Goal: Check status: Check status

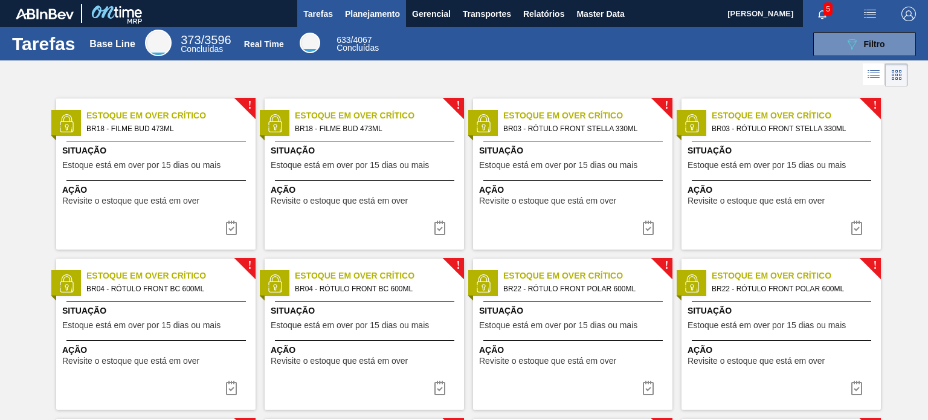
click at [378, 21] on button "Planejamento" at bounding box center [372, 13] width 67 height 27
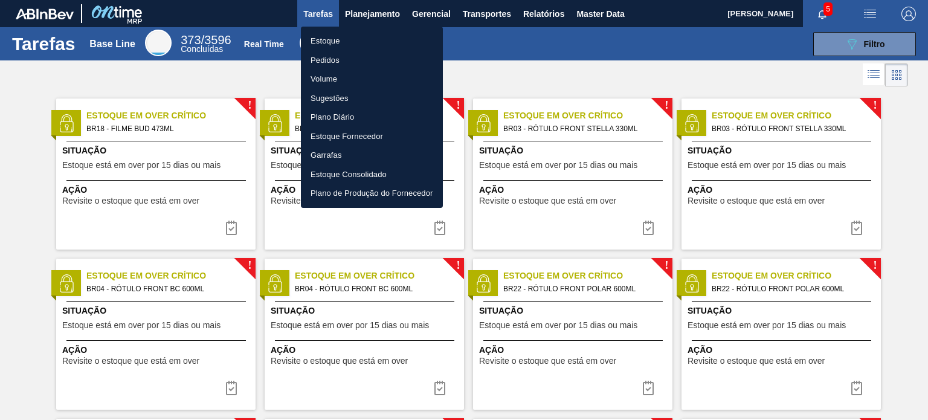
click at [367, 39] on li "Estoque" at bounding box center [372, 40] width 142 height 19
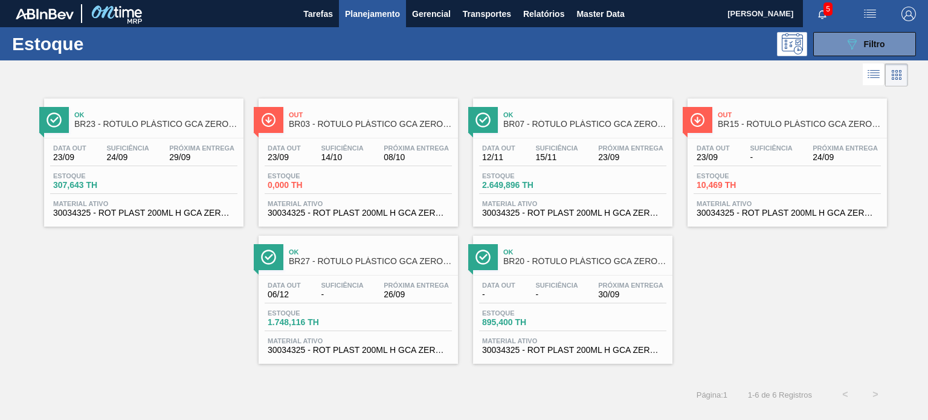
click at [346, 9] on span "Planejamento" at bounding box center [372, 14] width 55 height 14
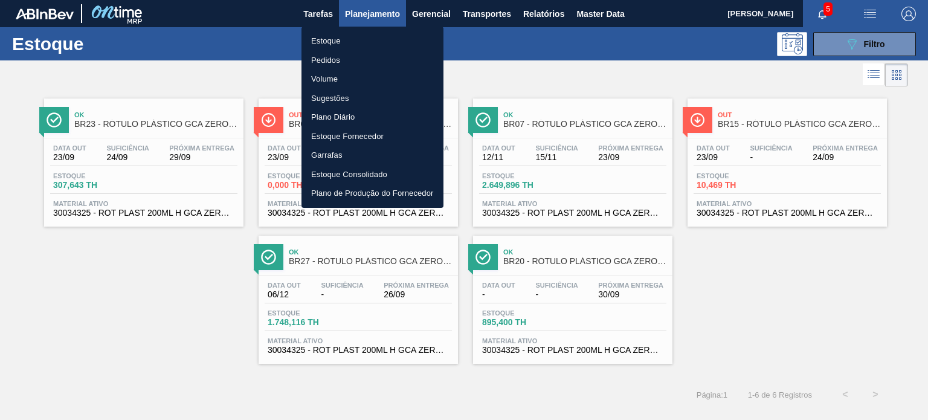
click at [355, 62] on li "Pedidos" at bounding box center [372, 60] width 142 height 19
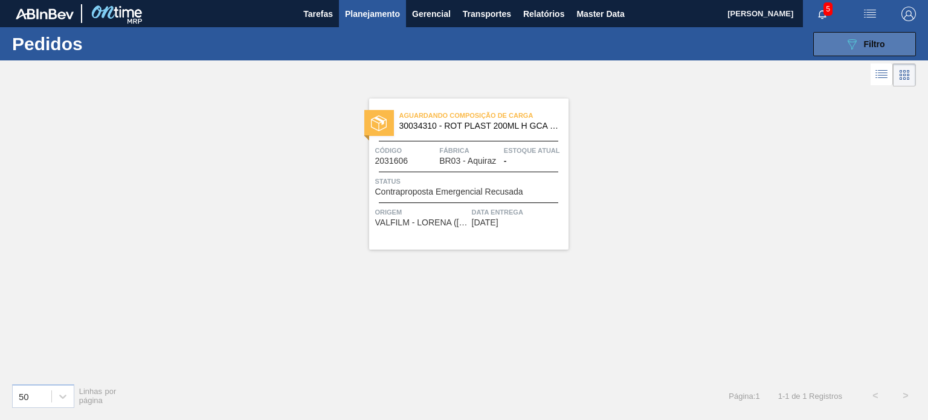
click at [835, 47] on button "089F7B8B-B2A5-4AFE-B5C0-19BA573D28AC Filtro" at bounding box center [864, 44] width 103 height 24
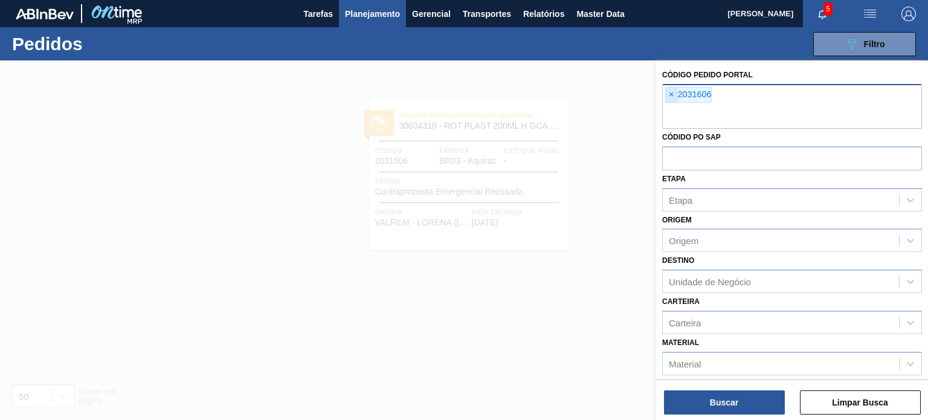
click at [672, 92] on span "×" at bounding box center [671, 95] width 11 height 14
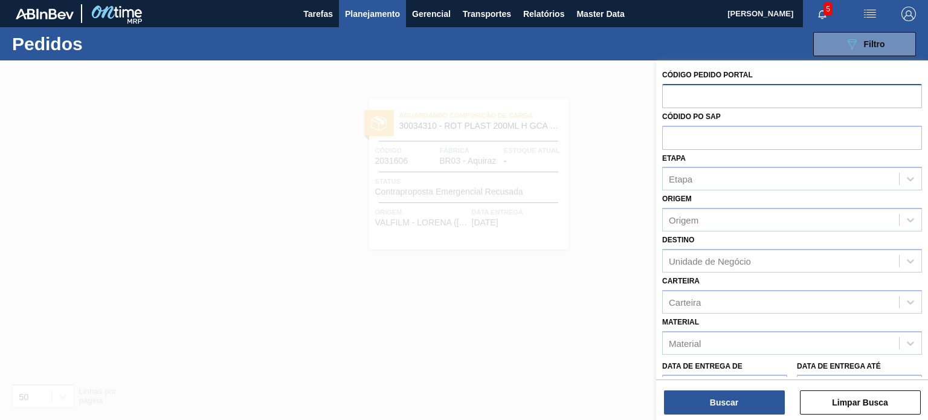
paste input "2033243"
type input "2033243"
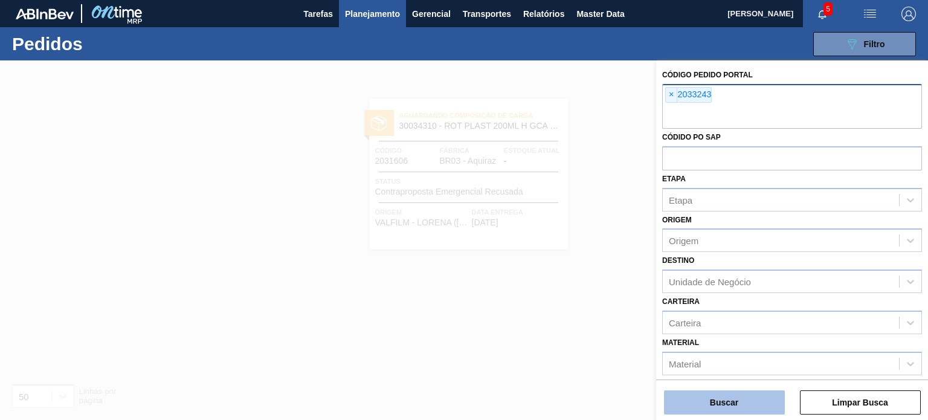
click at [763, 391] on button "Buscar" at bounding box center [724, 402] width 121 height 24
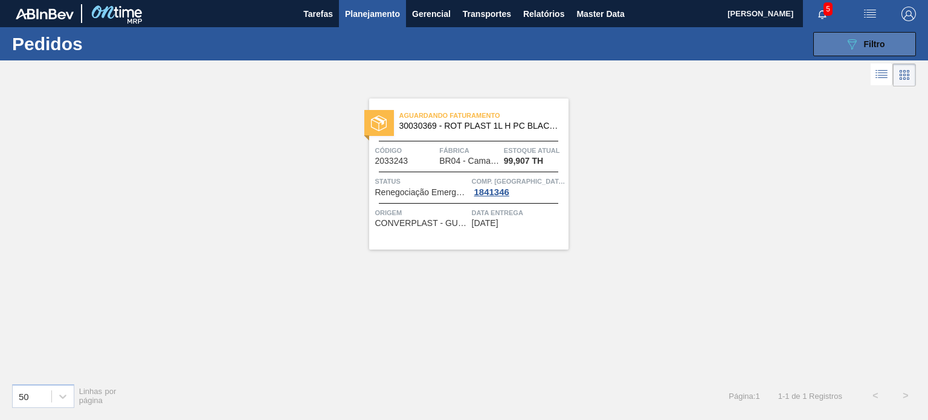
click at [816, 46] on button "089F7B8B-B2A5-4AFE-B5C0-19BA573D28AC Filtro" at bounding box center [864, 44] width 103 height 24
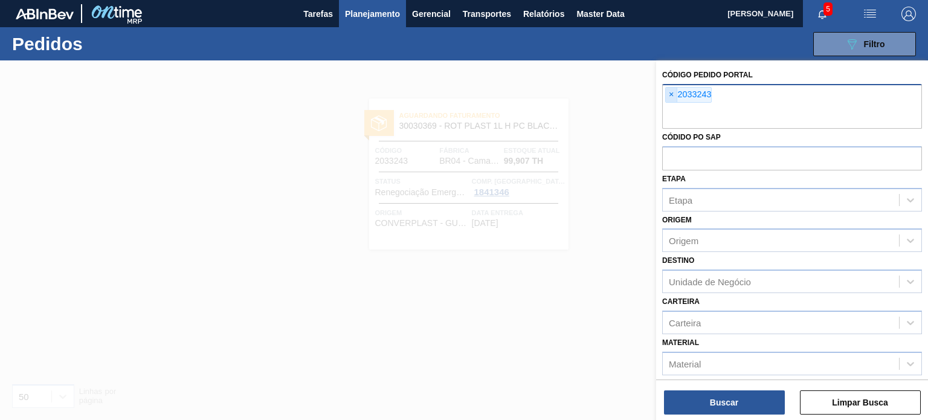
click at [672, 99] on span "×" at bounding box center [671, 95] width 11 height 14
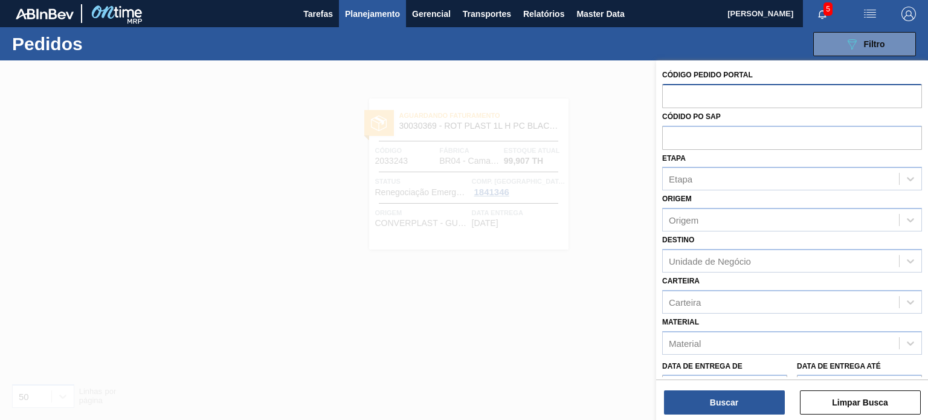
paste input "2018149"
type input "2018149"
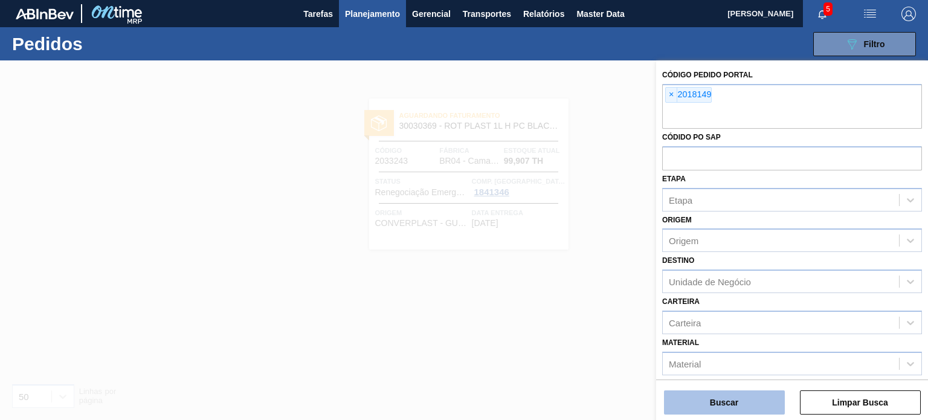
click at [768, 408] on button "Buscar" at bounding box center [724, 402] width 121 height 24
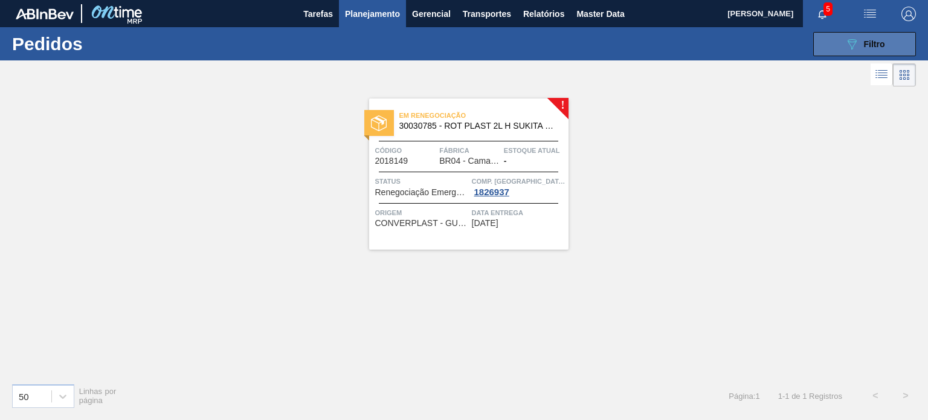
click at [840, 36] on button "089F7B8B-B2A5-4AFE-B5C0-19BA573D28AC Filtro" at bounding box center [864, 44] width 103 height 24
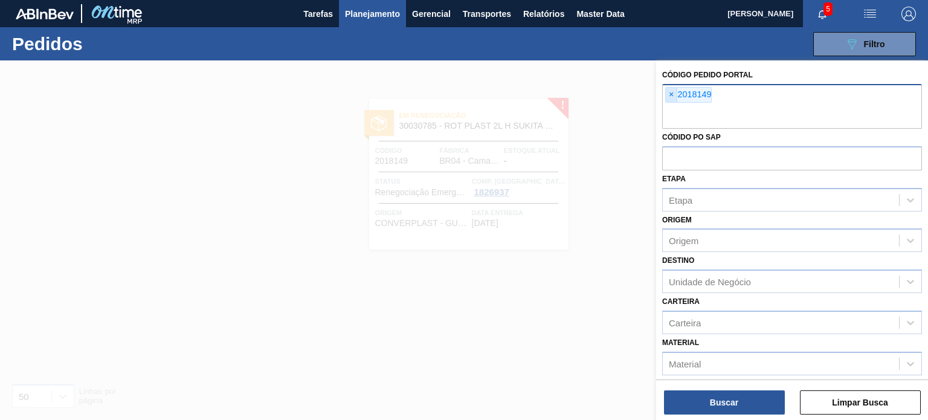
click at [674, 98] on span "×" at bounding box center [671, 95] width 11 height 14
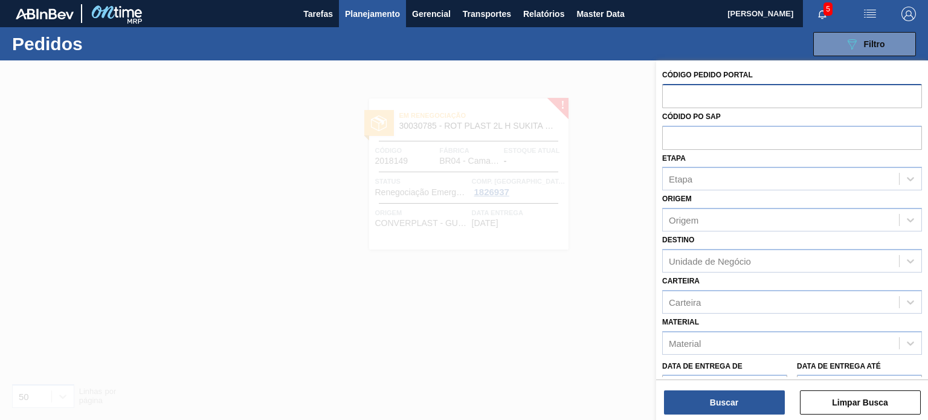
paste input "2018155"
type input "2018155"
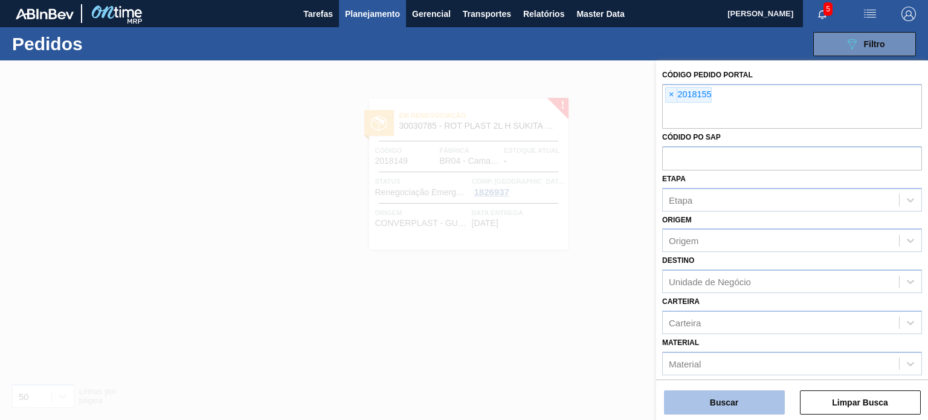
click at [720, 405] on button "Buscar" at bounding box center [724, 402] width 121 height 24
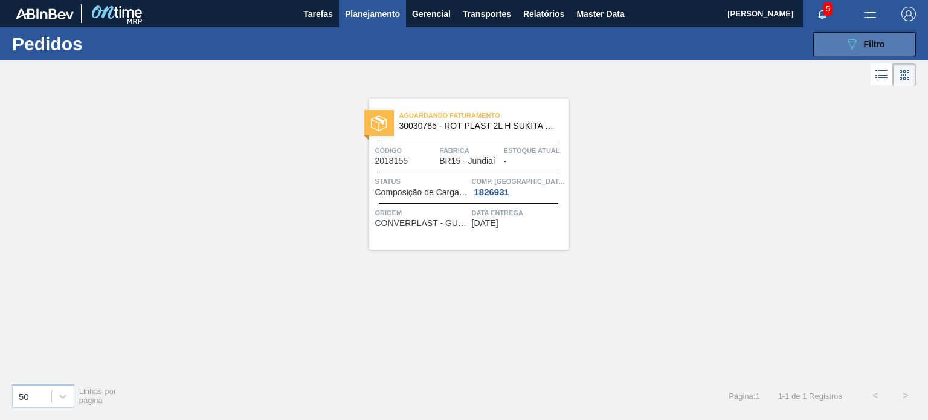
click at [824, 50] on button "089F7B8B-B2A5-4AFE-B5C0-19BA573D28AC Filtro" at bounding box center [864, 44] width 103 height 24
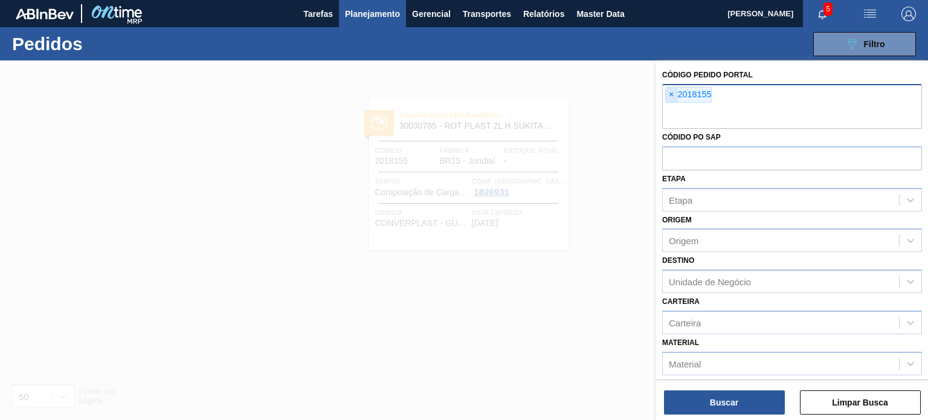
click at [668, 94] on span "×" at bounding box center [671, 95] width 11 height 14
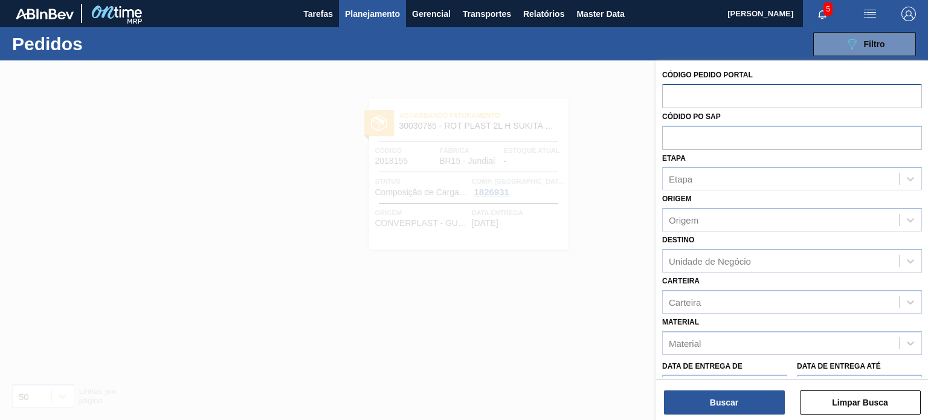
paste input "2020905"
type input "2020905"
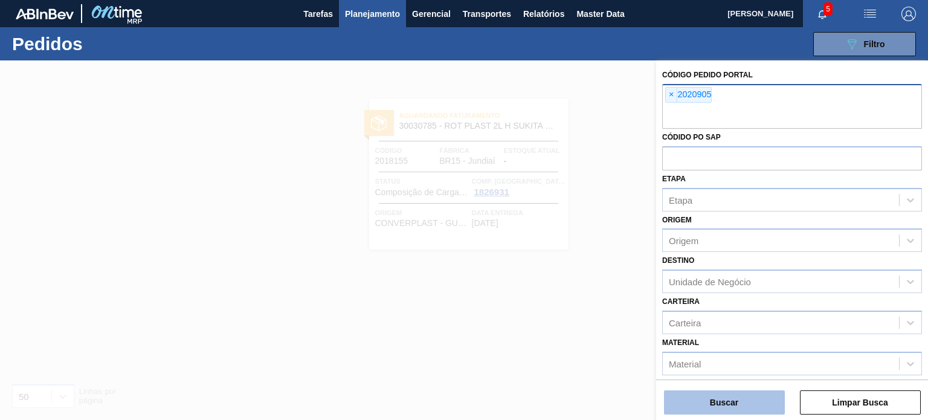
click at [715, 397] on button "Buscar" at bounding box center [724, 402] width 121 height 24
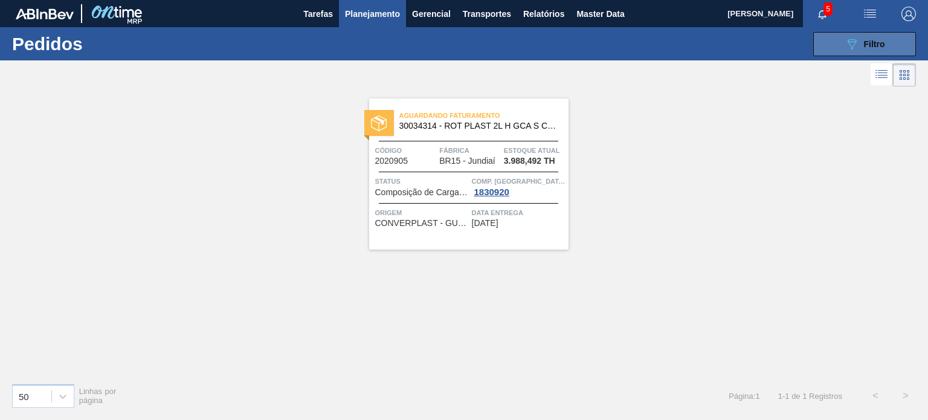
click at [860, 40] on div "089F7B8B-B2A5-4AFE-B5C0-19BA573D28AC Filtro" at bounding box center [865, 44] width 40 height 14
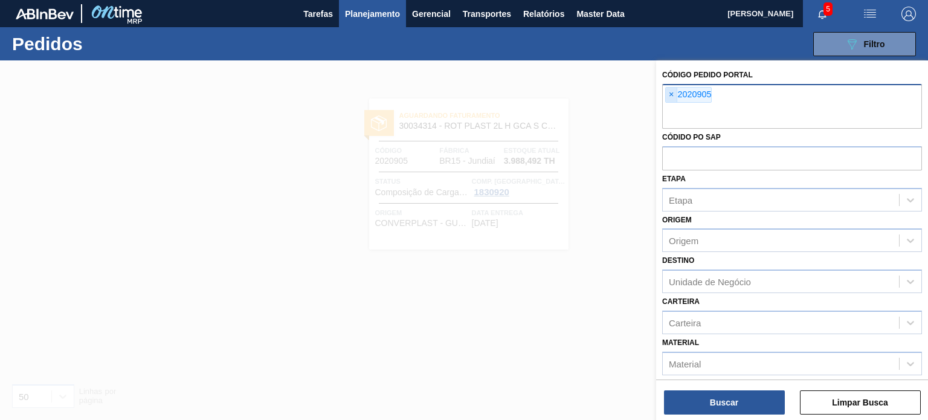
click at [671, 92] on span "×" at bounding box center [671, 95] width 11 height 14
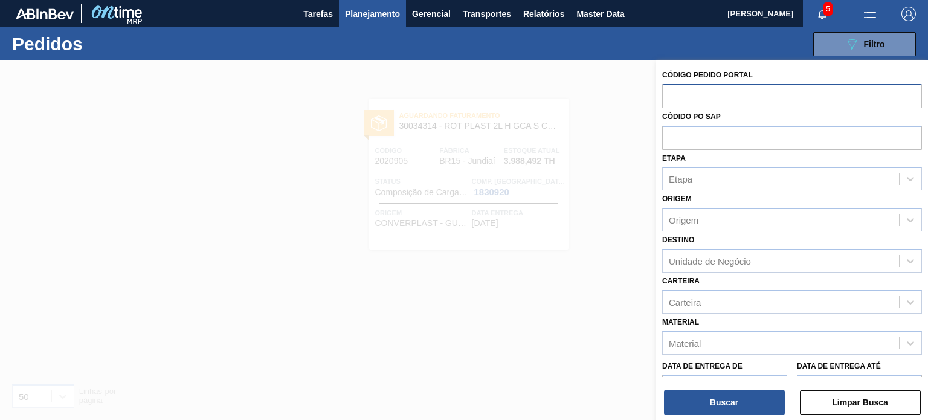
paste input "2027040"
type input "2027040"
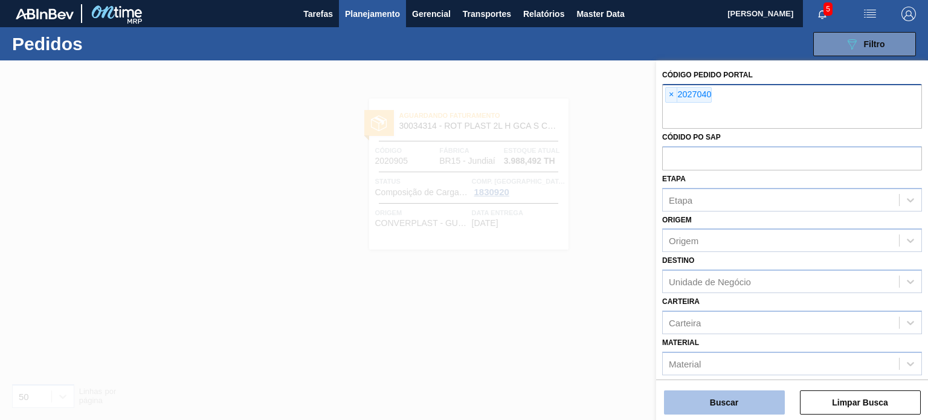
click at [704, 399] on button "Buscar" at bounding box center [724, 402] width 121 height 24
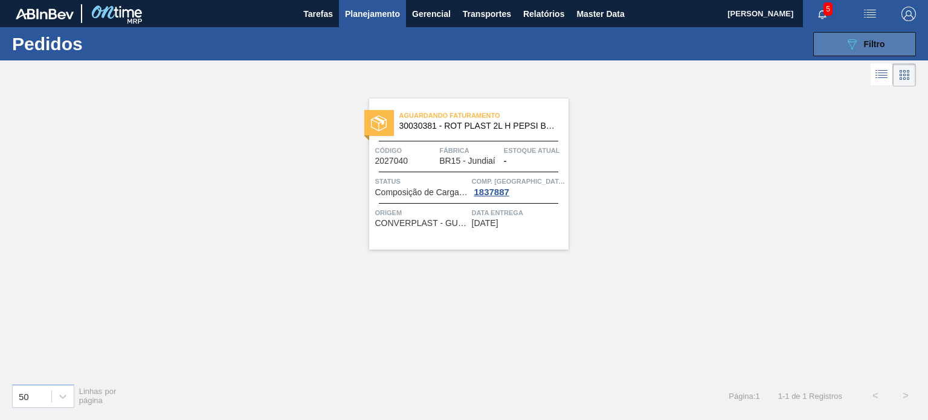
click at [858, 52] on button "089F7B8B-B2A5-4AFE-B5C0-19BA573D28AC Filtro" at bounding box center [864, 44] width 103 height 24
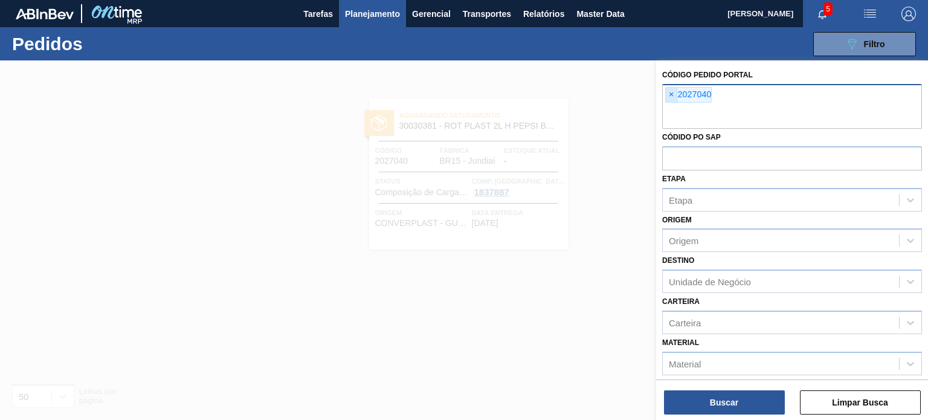
click at [668, 92] on span "×" at bounding box center [671, 95] width 11 height 14
paste input "2027799"
type input "2027799"
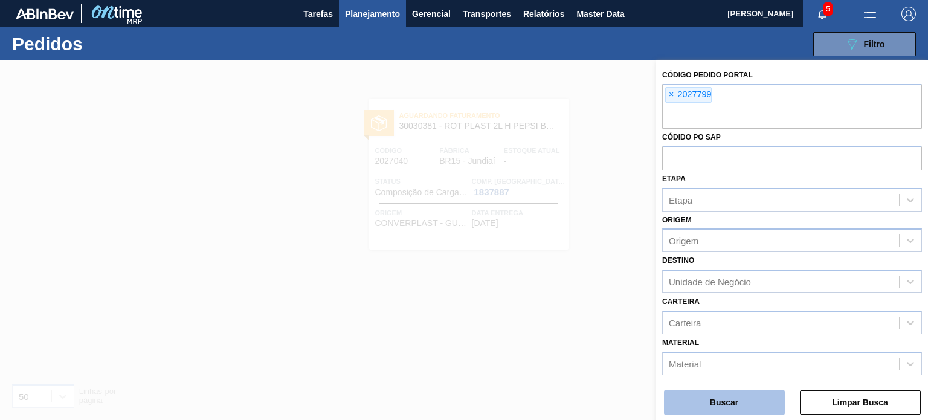
click at [723, 388] on div "Buscar Limpar Busca" at bounding box center [792, 396] width 272 height 34
click at [723, 393] on button "Buscar" at bounding box center [724, 402] width 121 height 24
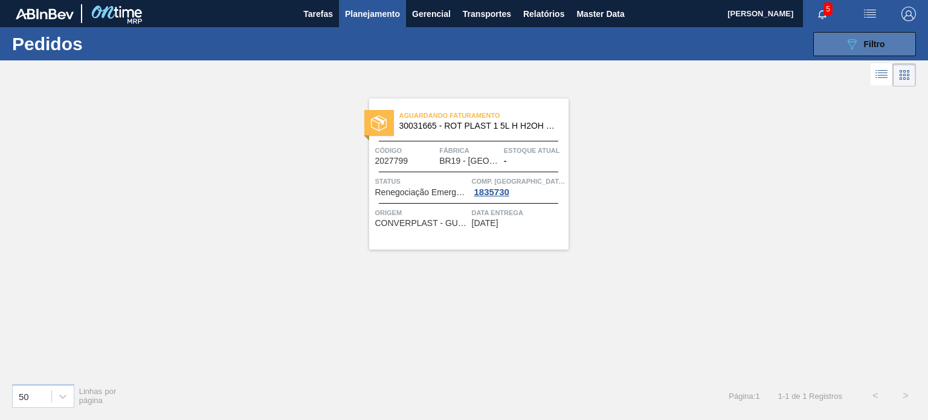
click at [835, 50] on button "089F7B8B-B2A5-4AFE-B5C0-19BA573D28AC Filtro" at bounding box center [864, 44] width 103 height 24
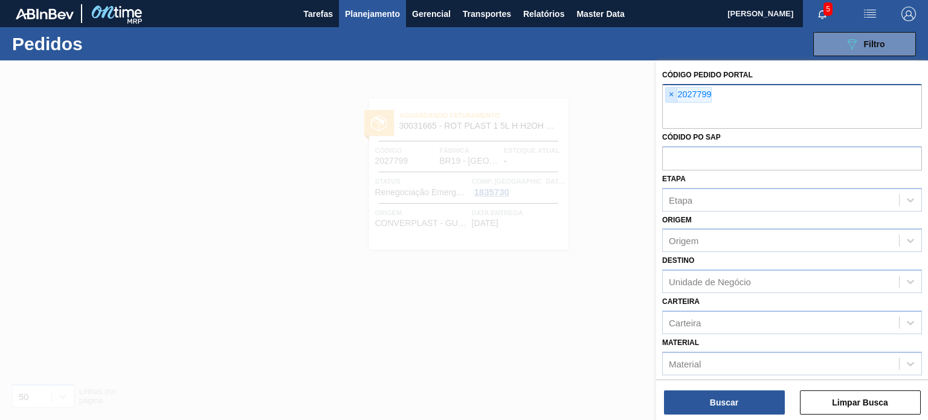
click at [672, 96] on span "×" at bounding box center [671, 95] width 11 height 14
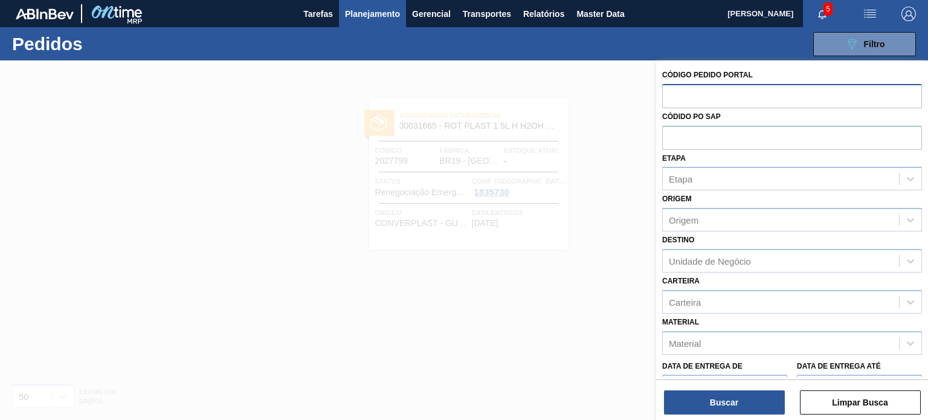
paste input "2031809"
type input "2031809"
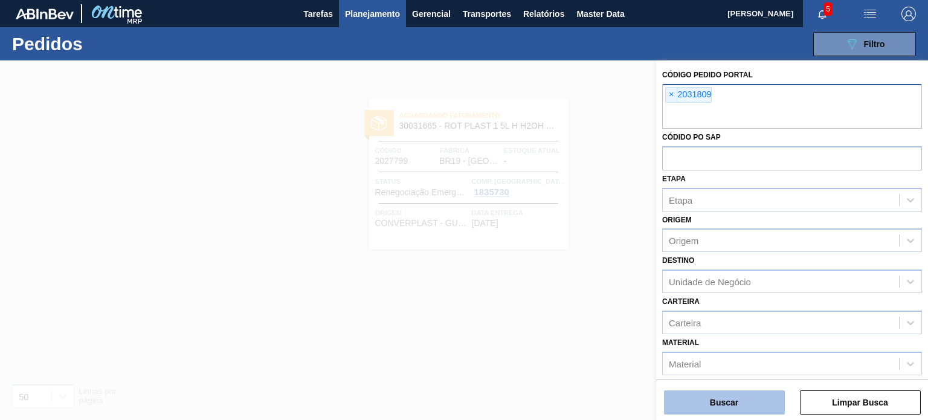
click at [713, 403] on button "Buscar" at bounding box center [724, 402] width 121 height 24
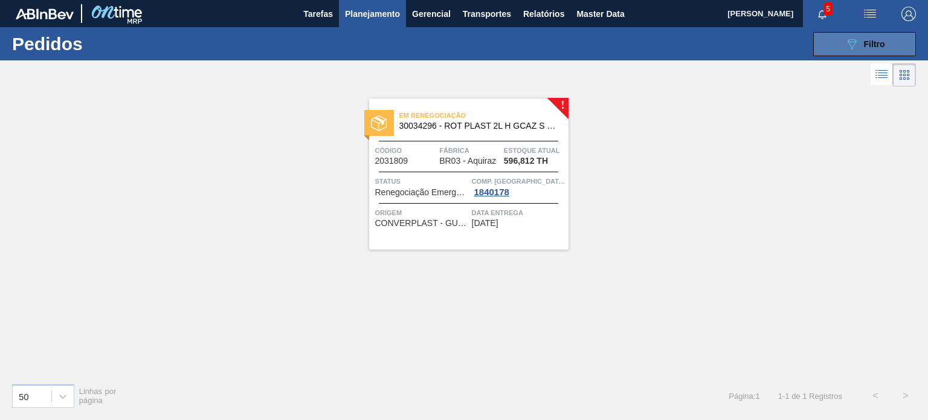
click at [856, 40] on icon "089F7B8B-B2A5-4AFE-B5C0-19BA573D28AC" at bounding box center [852, 44] width 14 height 14
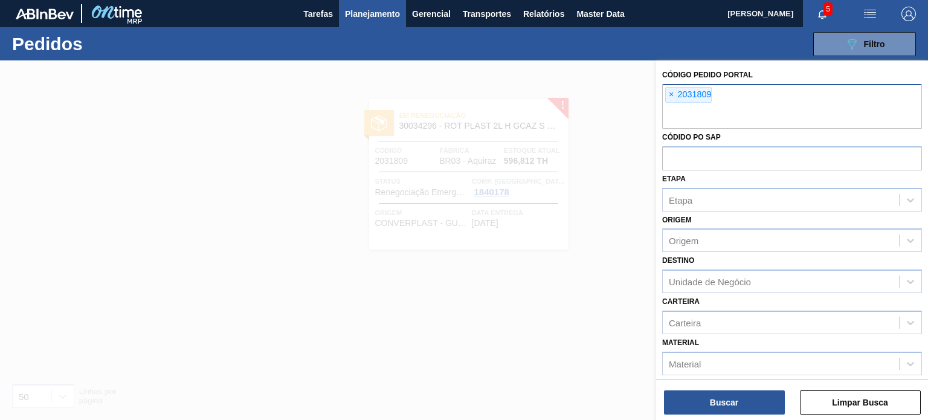
click at [665, 91] on div "× 2031809" at bounding box center [688, 95] width 47 height 16
click at [668, 93] on span "×" at bounding box center [671, 95] width 11 height 14
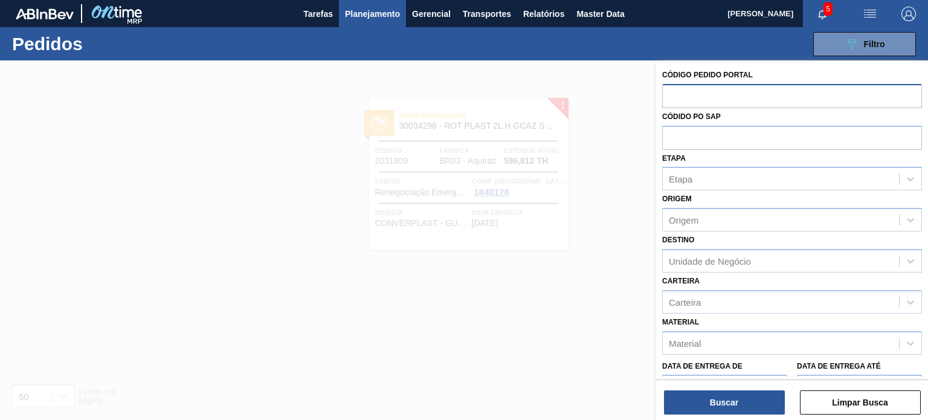
paste input "2018123"
type input "2018123"
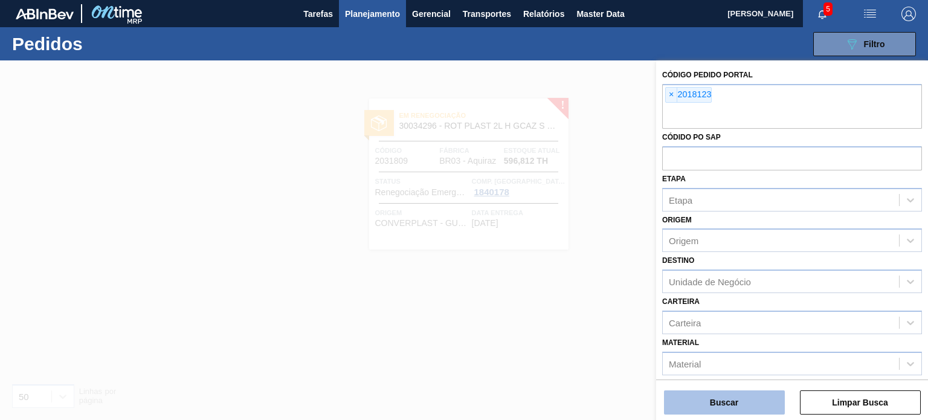
click at [745, 395] on button "Buscar" at bounding box center [724, 402] width 121 height 24
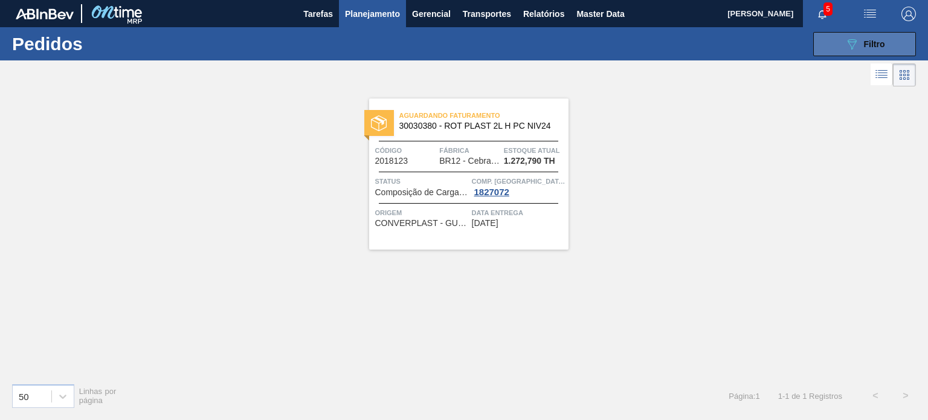
click at [829, 39] on button "089F7B8B-B2A5-4AFE-B5C0-19BA573D28AC Filtro" at bounding box center [864, 44] width 103 height 24
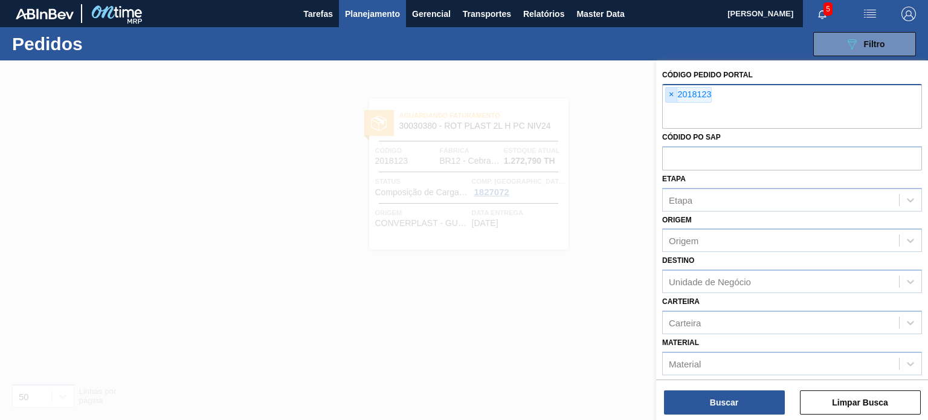
click at [669, 94] on span "×" at bounding box center [671, 95] width 11 height 14
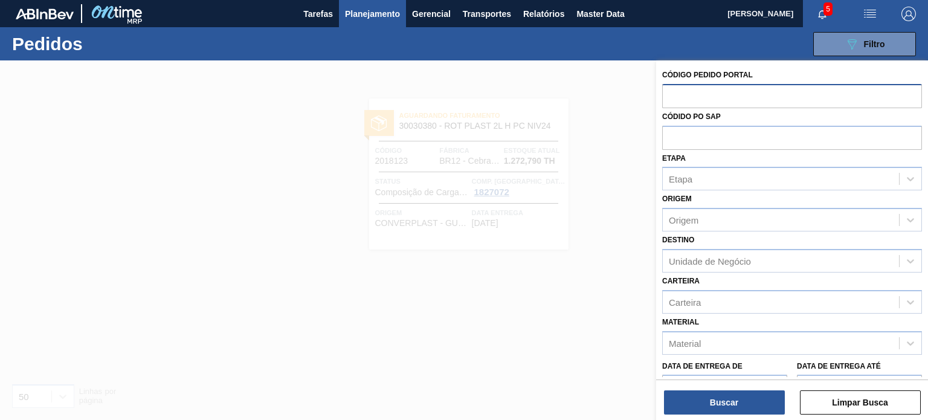
paste input "2023045"
type input "2023045"
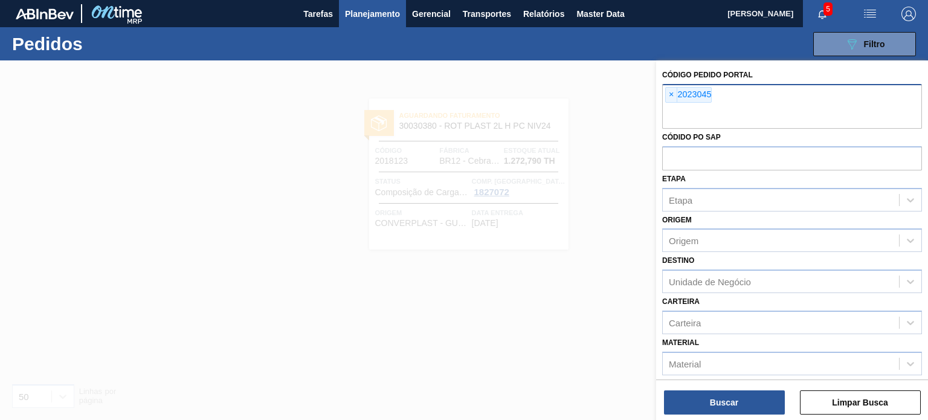
click at [707, 417] on div "Código Pedido Portal × 2023045 Códido PO SAP Etapa Etapa Origem Origem Destino …" at bounding box center [792, 241] width 272 height 362
click at [707, 415] on div "Código Pedido Portal × 2023045 Códido PO SAP Etapa Etapa Origem Origem Destino …" at bounding box center [792, 241] width 272 height 362
click at [706, 406] on button "Buscar" at bounding box center [724, 402] width 121 height 24
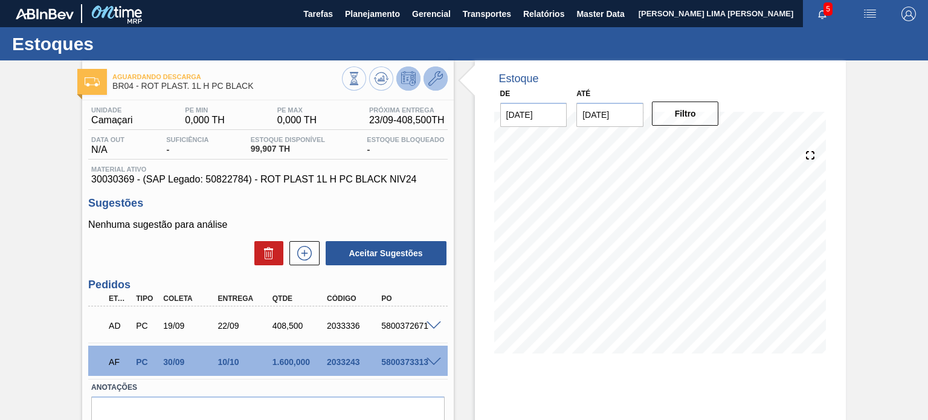
click at [436, 81] on icon at bounding box center [435, 78] width 14 height 14
click at [627, 124] on input "07/10/2025" at bounding box center [609, 115] width 67 height 24
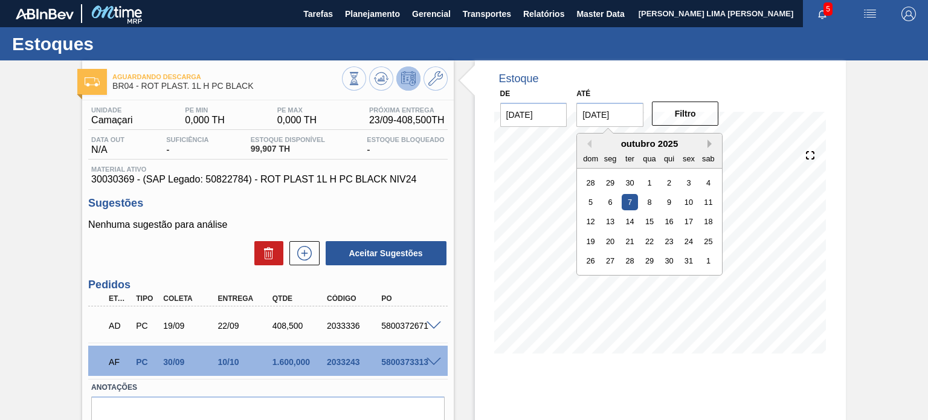
click at [709, 144] on button "Next Month" at bounding box center [711, 144] width 8 height 8
click at [715, 265] on div "31" at bounding box center [708, 261] width 16 height 16
type input "[DATE]"
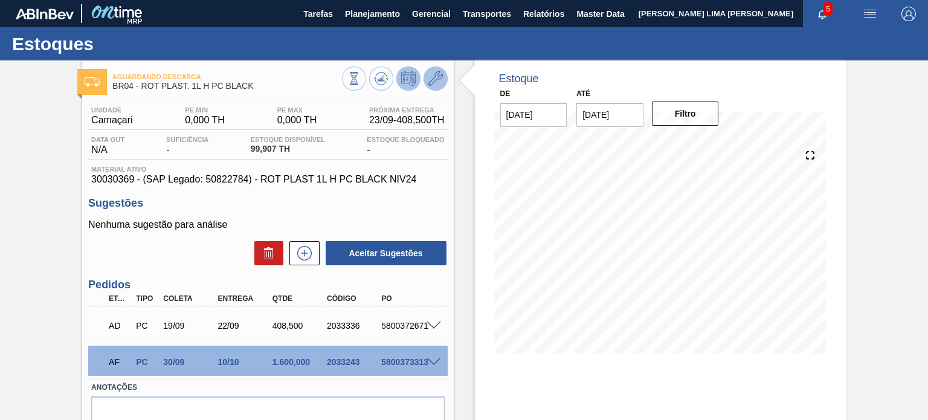
click at [430, 83] on icon at bounding box center [435, 78] width 14 height 14
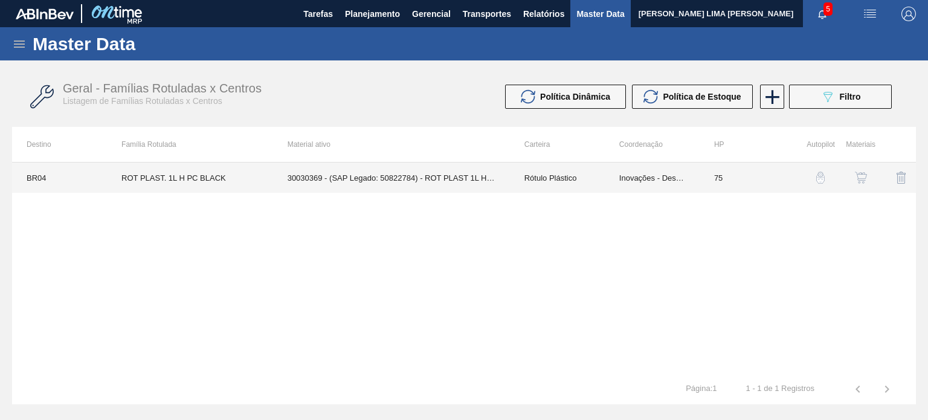
click at [491, 172] on td "30030369 - (SAP Legado: 50822784) - ROT PLAST 1L H PC BLACK NIV24" at bounding box center [391, 178] width 237 height 30
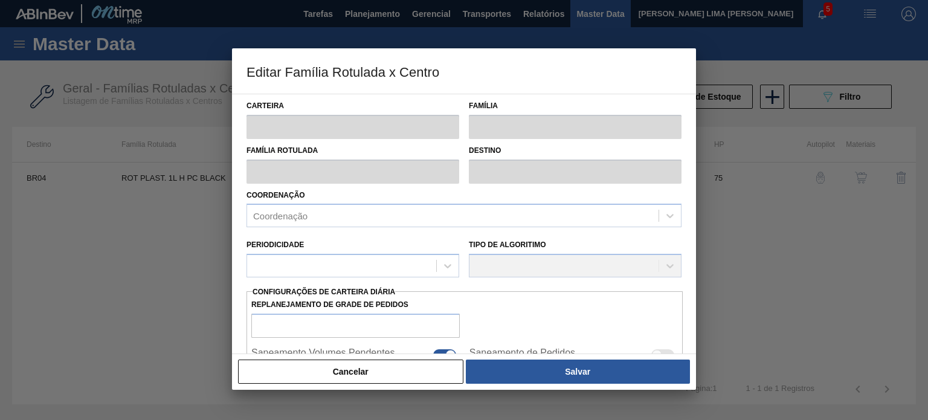
type input "Rótulo Plástico"
type input "ROT PLAST. 1L H PC BLACK"
type input "BR04 - Camaçari"
type input "75"
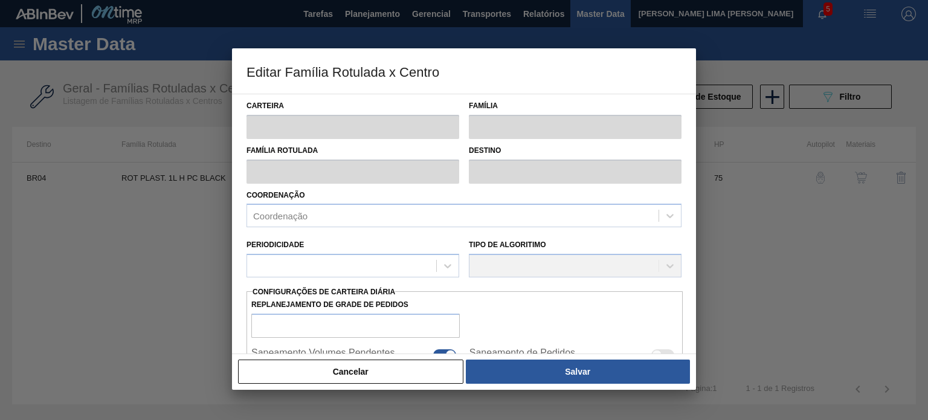
type input "0"
type input "100"
type input "0,000"
checkbox input "true"
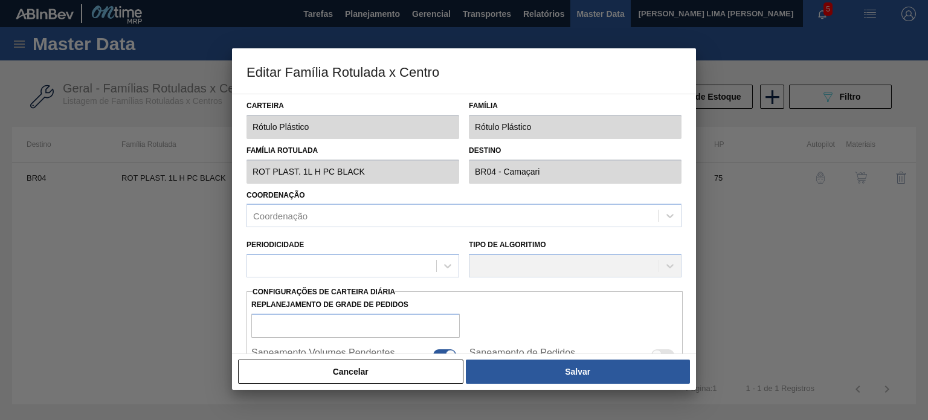
checkbox input "true"
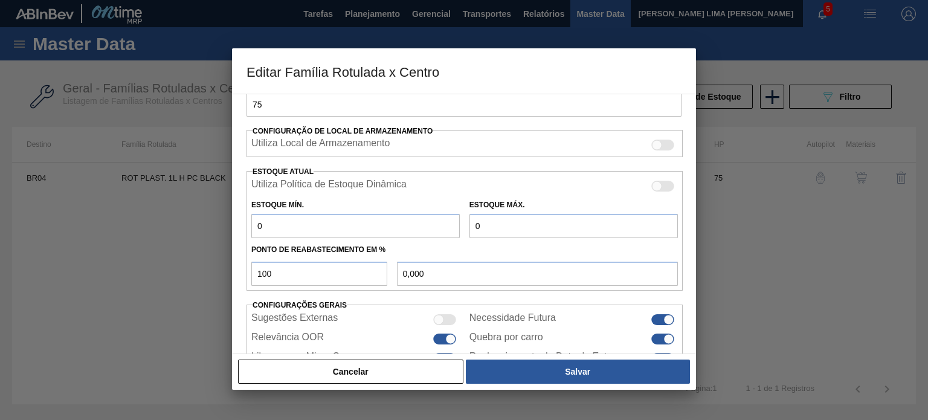
scroll to position [232, 0]
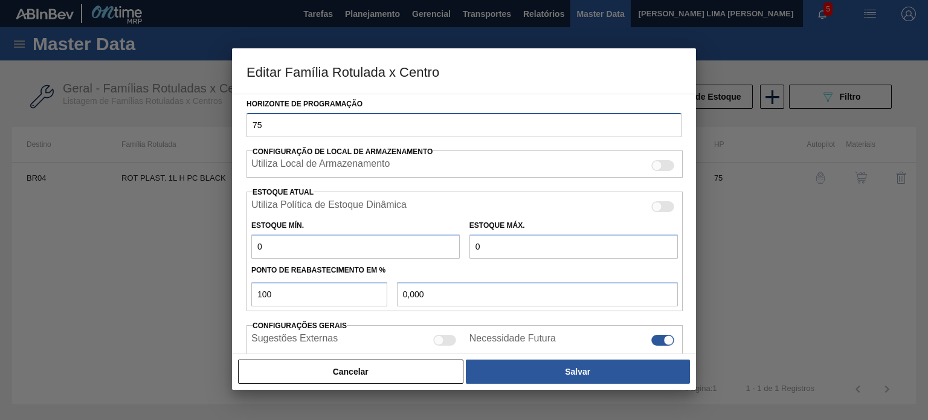
click at [300, 124] on input "75" at bounding box center [463, 125] width 435 height 24
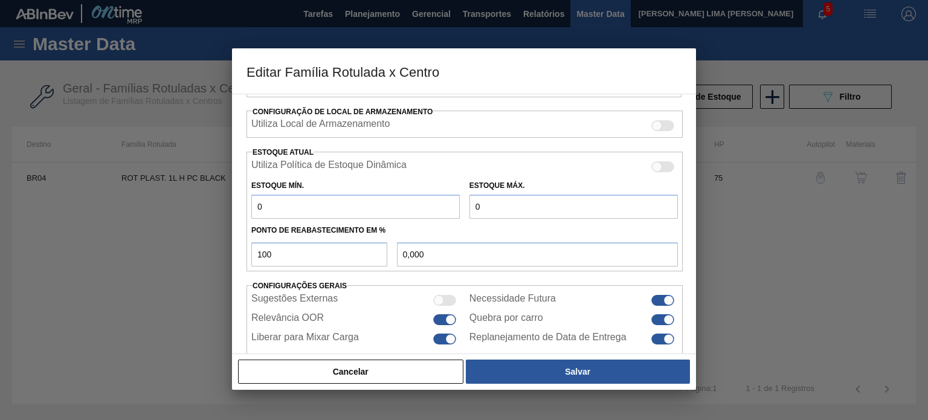
scroll to position [292, 0]
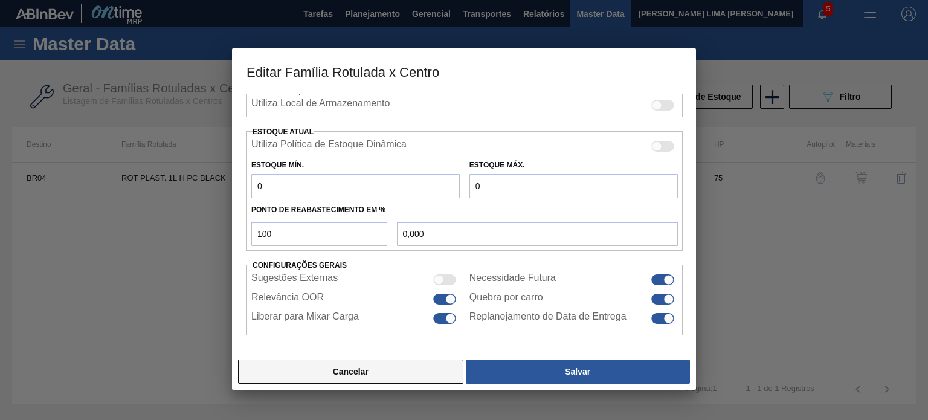
click at [404, 372] on button "Cancelar" at bounding box center [350, 371] width 225 height 24
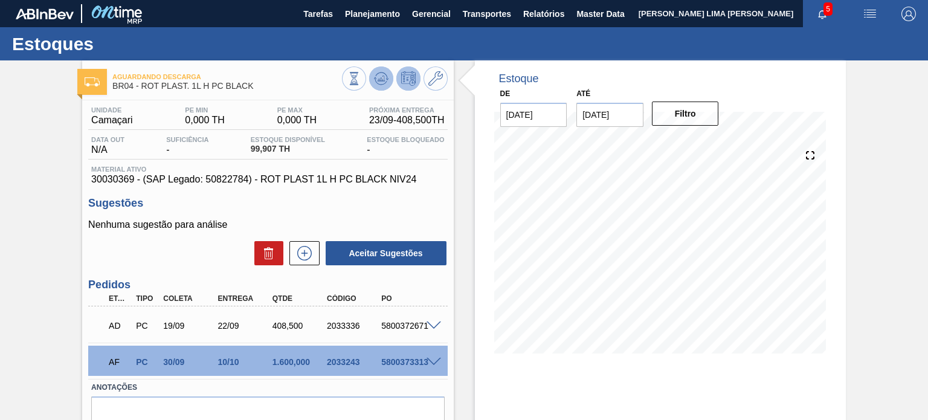
click at [375, 82] on icon at bounding box center [381, 82] width 12 height 6
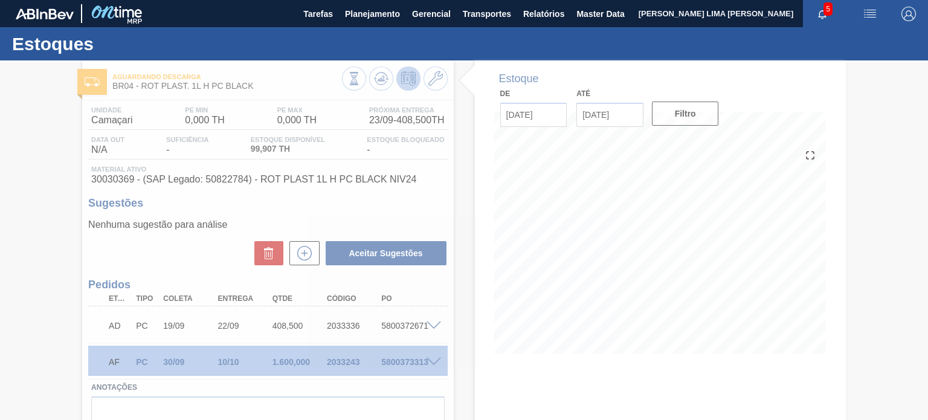
click at [616, 114] on input "[DATE]" at bounding box center [609, 115] width 67 height 24
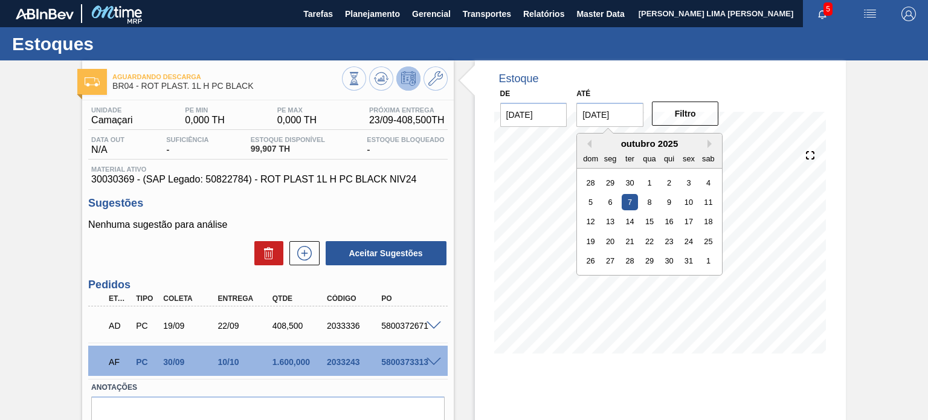
click at [616, 114] on input "[DATE]" at bounding box center [609, 115] width 67 height 24
click at [707, 143] on button "Next Month" at bounding box center [711, 144] width 8 height 8
click at [711, 268] on div "31" at bounding box center [708, 261] width 16 height 16
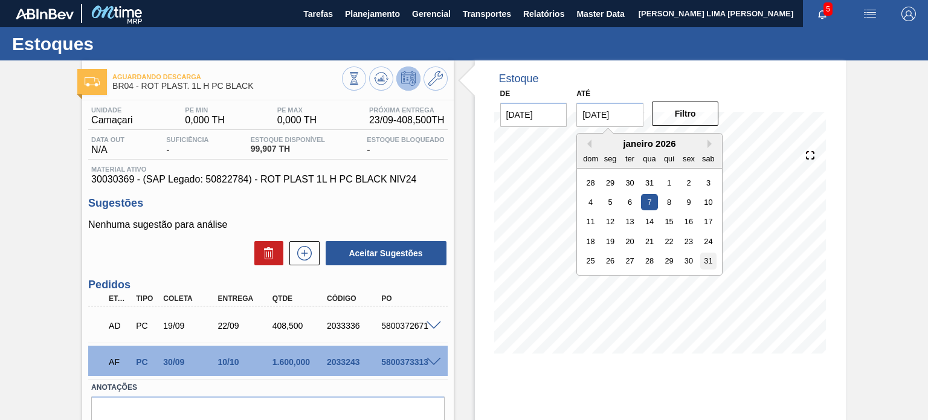
type input "[DATE]"
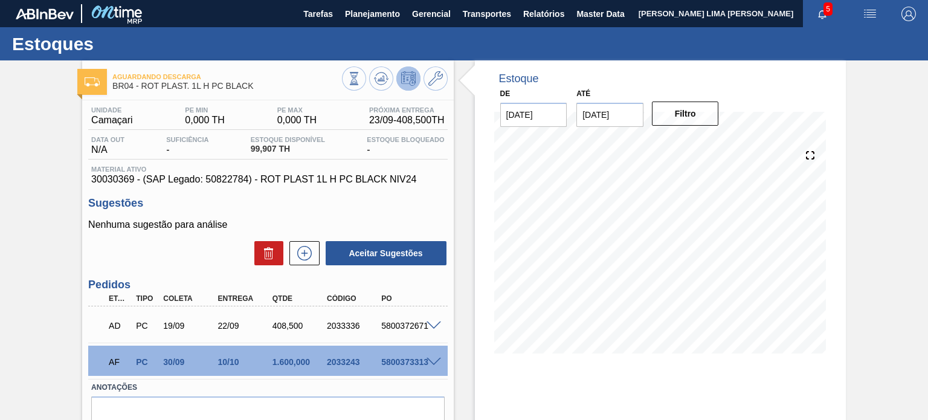
click at [698, 126] on div "Filtro" at bounding box center [686, 113] width 77 height 27
click at [696, 120] on button "Filtro" at bounding box center [685, 113] width 67 height 24
click at [428, 356] on div at bounding box center [435, 360] width 24 height 9
click at [430, 358] on span at bounding box center [434, 362] width 14 height 9
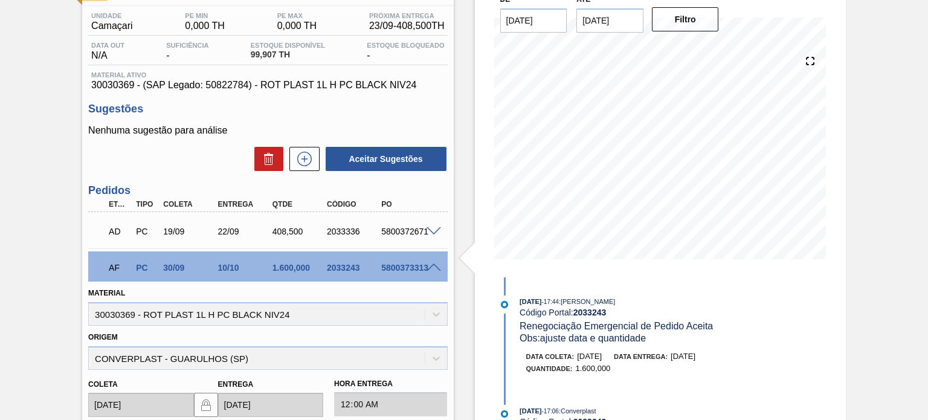
scroll to position [181, 0]
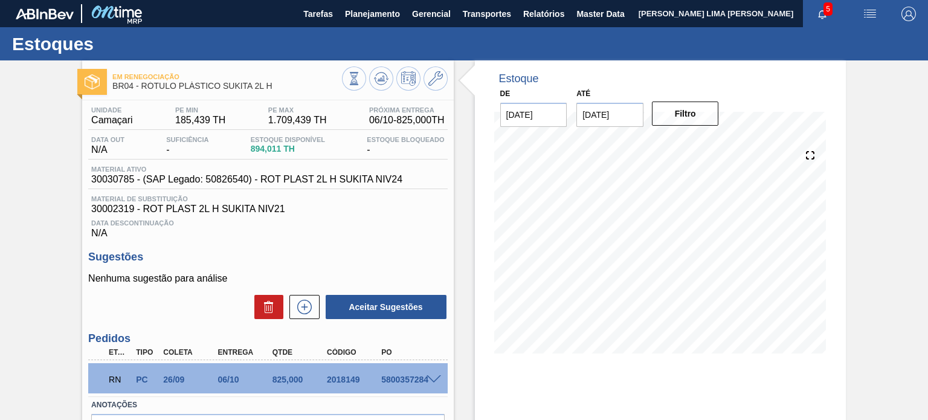
click at [431, 375] on div at bounding box center [435, 378] width 24 height 9
click at [433, 375] on span at bounding box center [434, 379] width 14 height 9
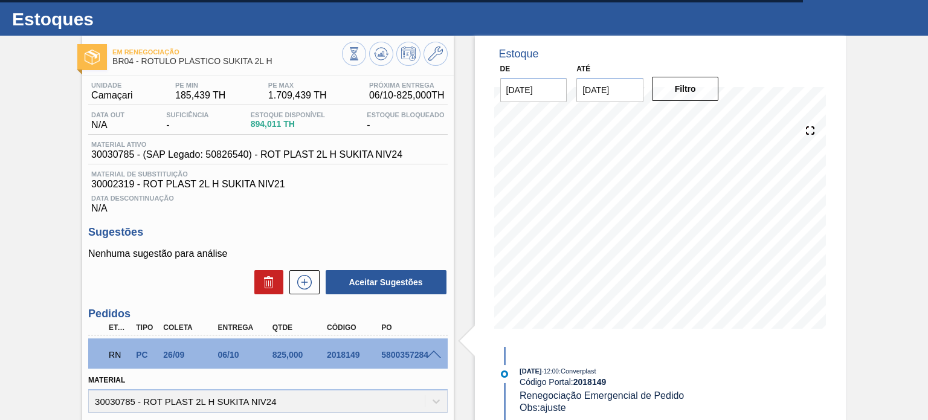
scroll to position [5, 0]
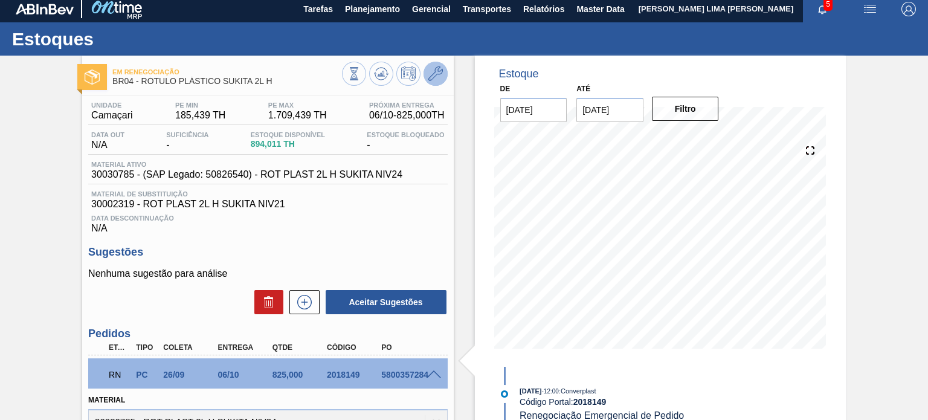
click at [442, 67] on button at bounding box center [435, 74] width 24 height 24
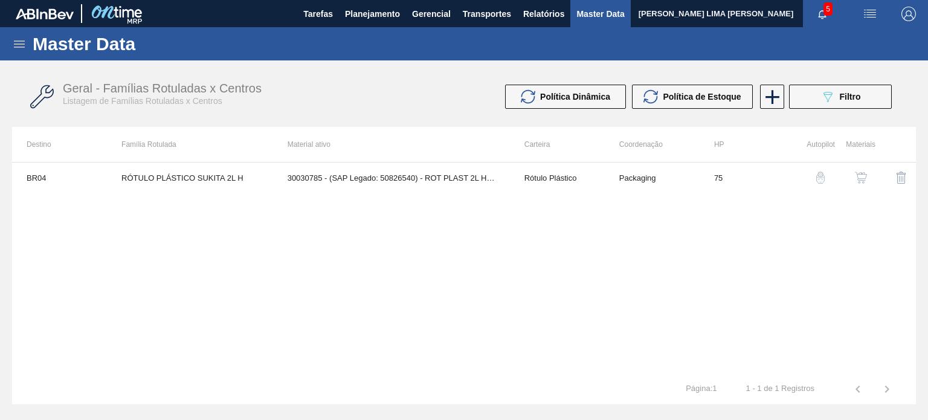
click at [861, 181] on img "button" at bounding box center [861, 178] width 12 height 12
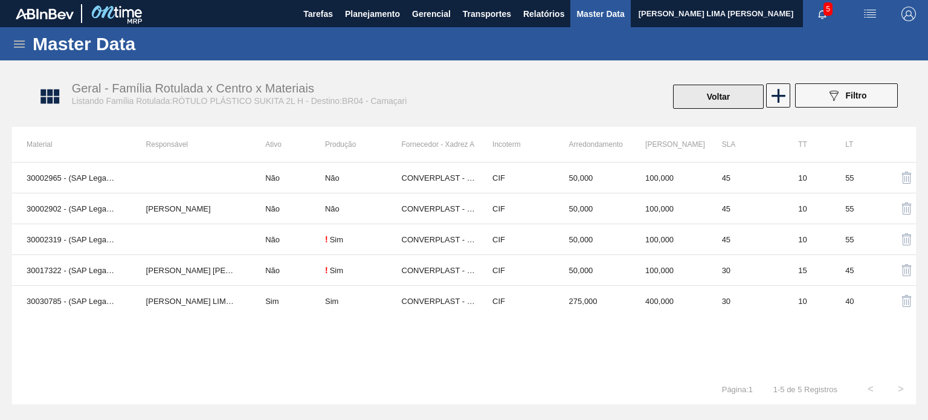
click at [713, 98] on button "Voltar" at bounding box center [718, 97] width 91 height 24
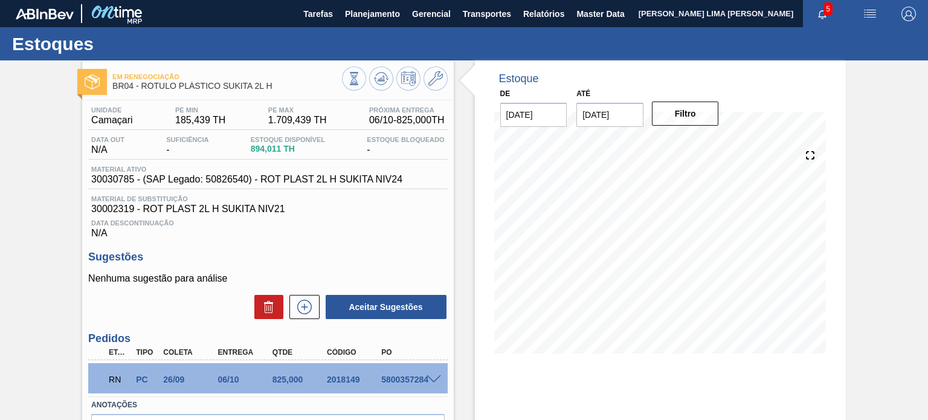
click at [564, 362] on div at bounding box center [660, 251] width 332 height 242
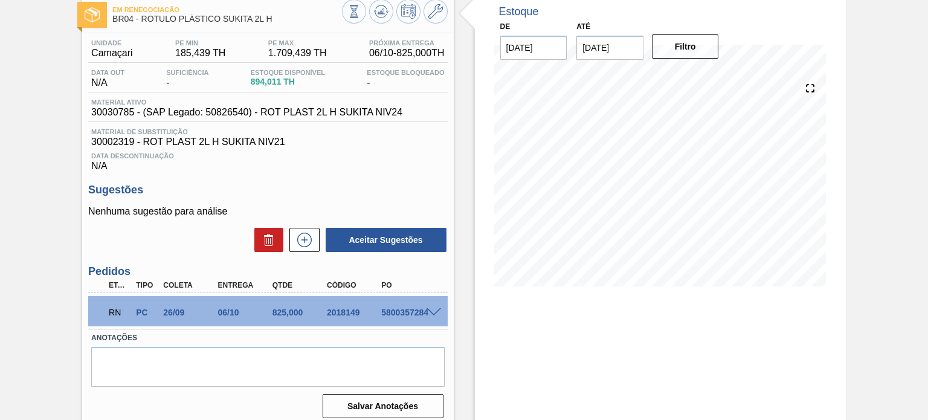
scroll to position [99, 0]
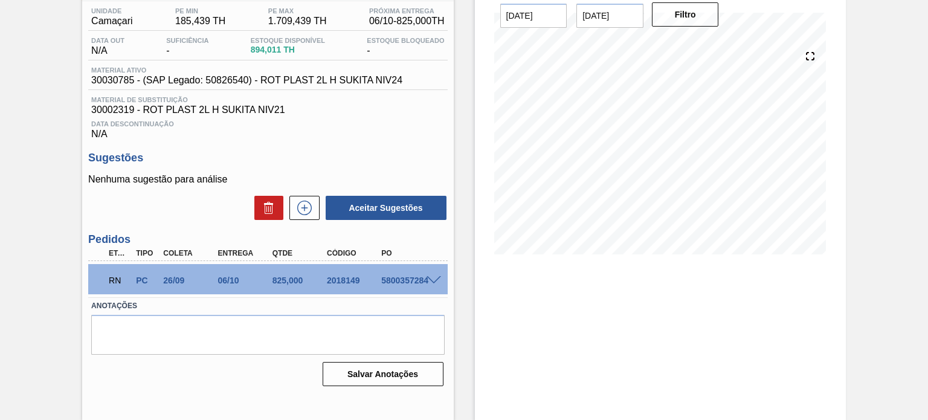
click at [428, 279] on span at bounding box center [434, 280] width 14 height 9
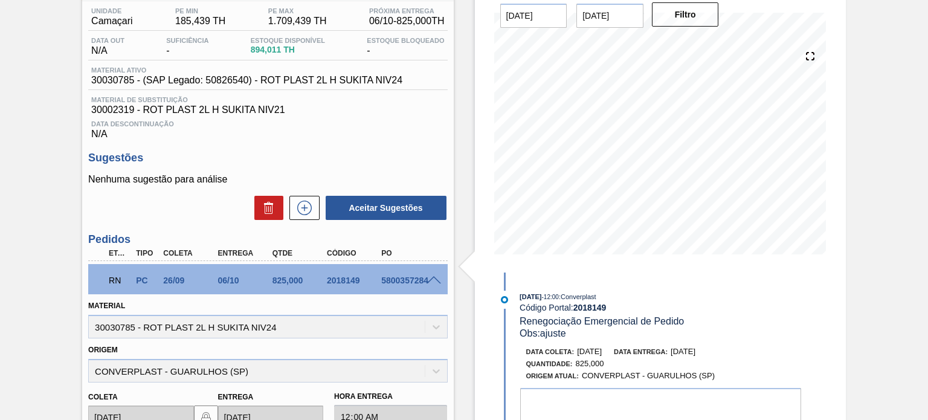
click at [350, 275] on div "RN PC 26/09 06/10 825,000 2018149 5800357284" at bounding box center [264, 279] width 327 height 24
click at [348, 275] on div "2018149" at bounding box center [354, 280] width 60 height 10
click at [353, 277] on div "2018149" at bounding box center [354, 280] width 60 height 10
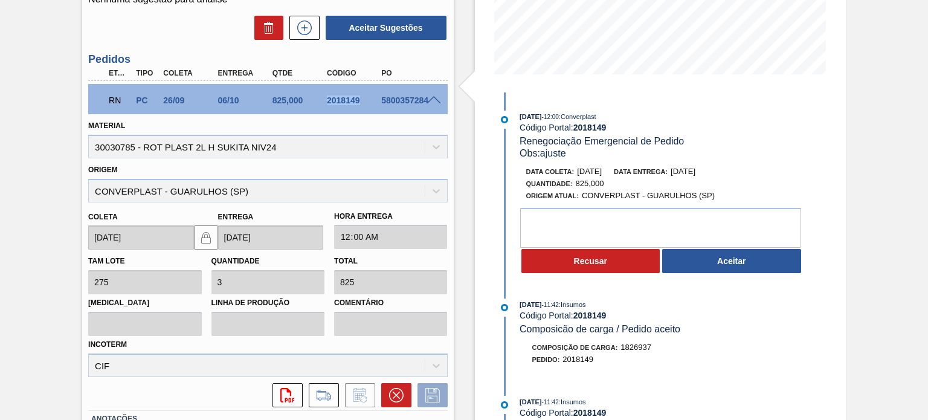
scroll to position [280, 0]
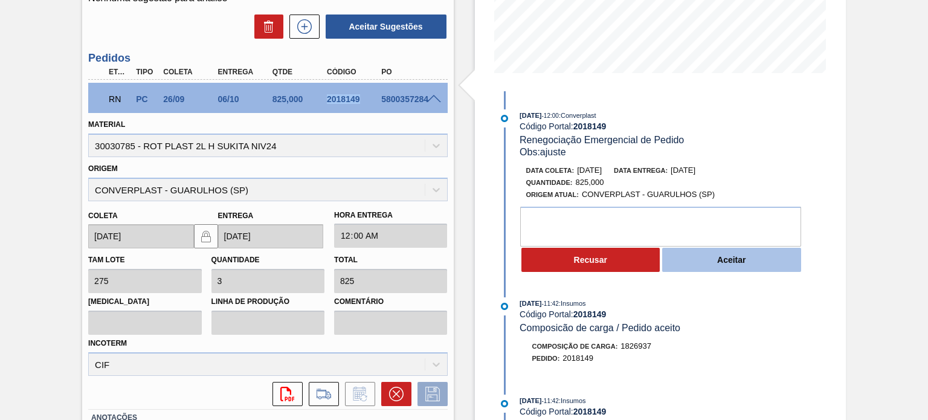
click at [712, 264] on button "Aceitar" at bounding box center [731, 260] width 139 height 24
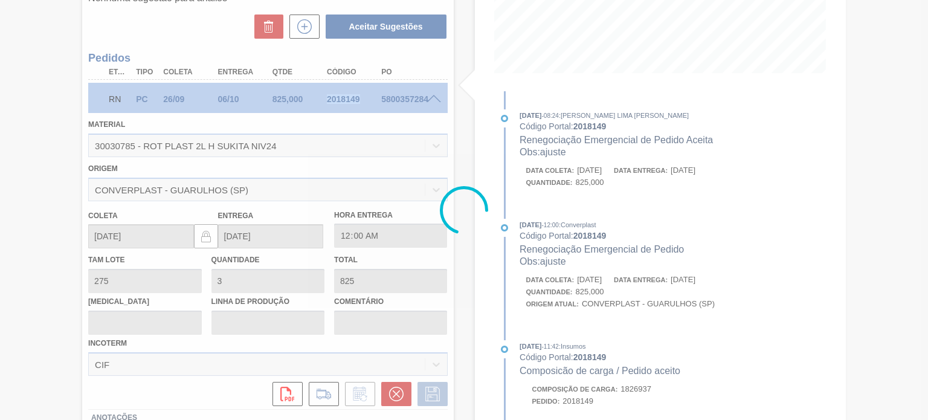
type input "ajuste"
type input "[DATE]"
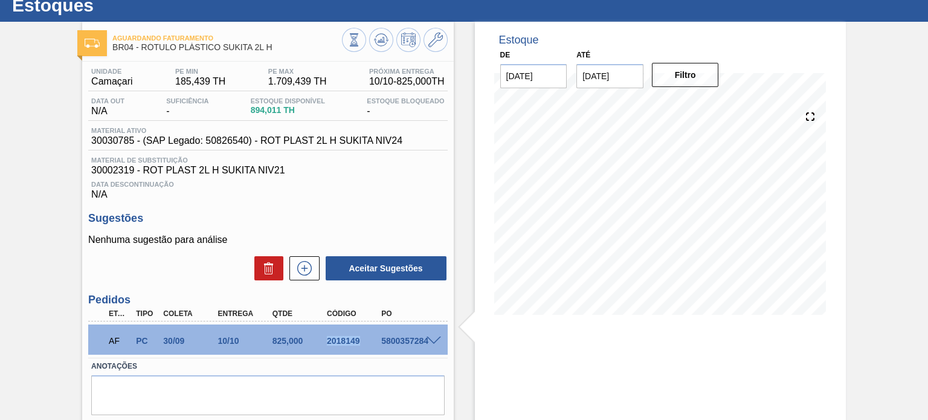
scroll to position [0, 0]
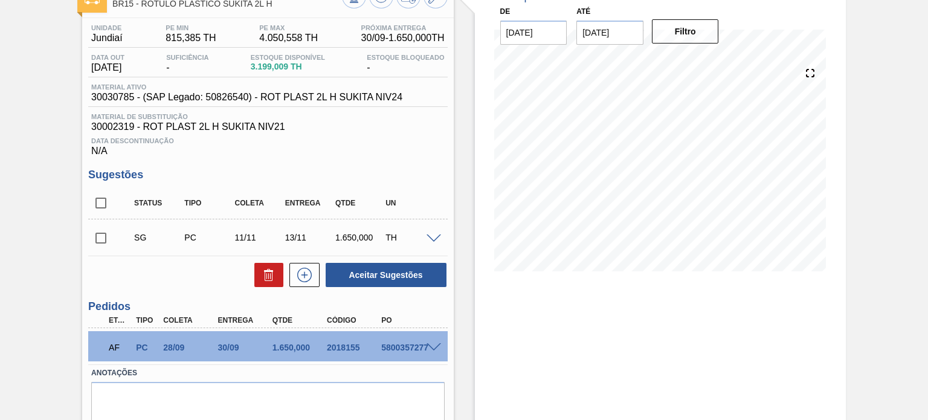
scroll to position [121, 0]
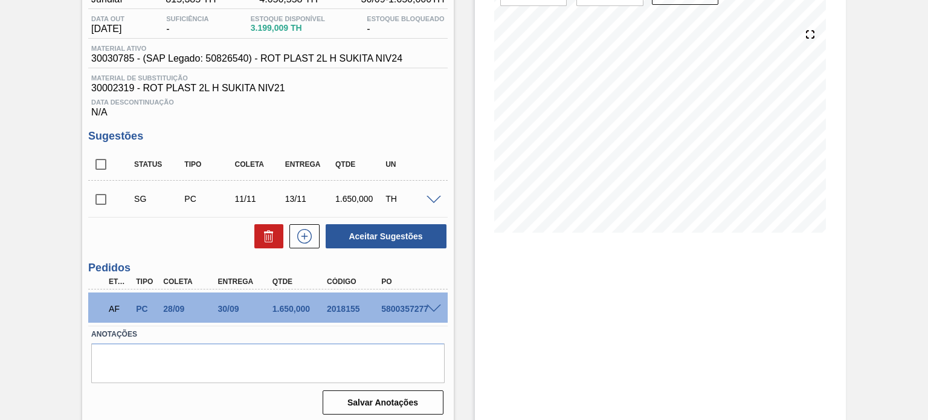
click at [436, 312] on span at bounding box center [434, 308] width 14 height 9
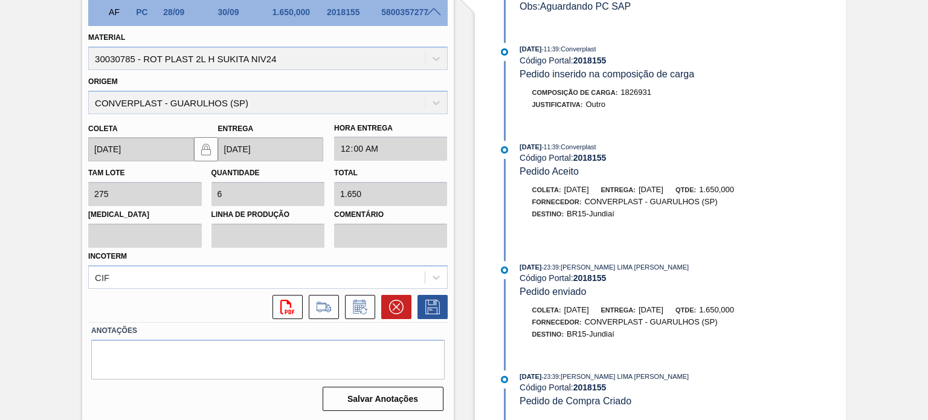
scroll to position [297, 0]
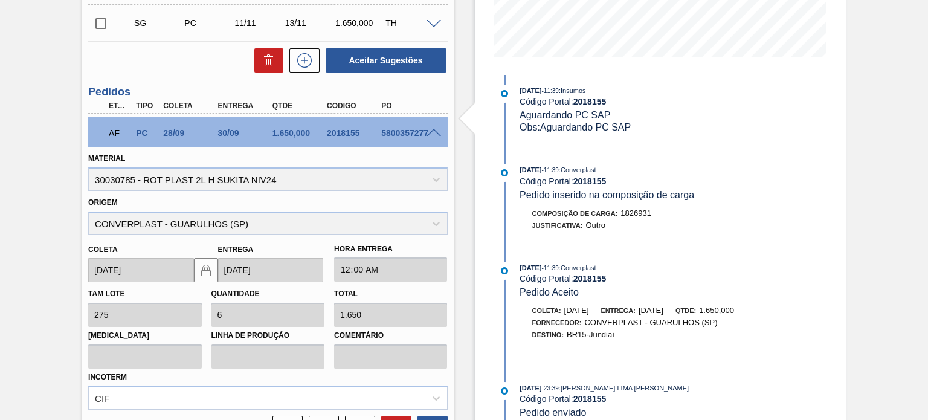
click at [355, 138] on div "2018155" at bounding box center [354, 133] width 60 height 10
click at [353, 137] on div "2018155" at bounding box center [354, 133] width 60 height 10
copy div "2018155"
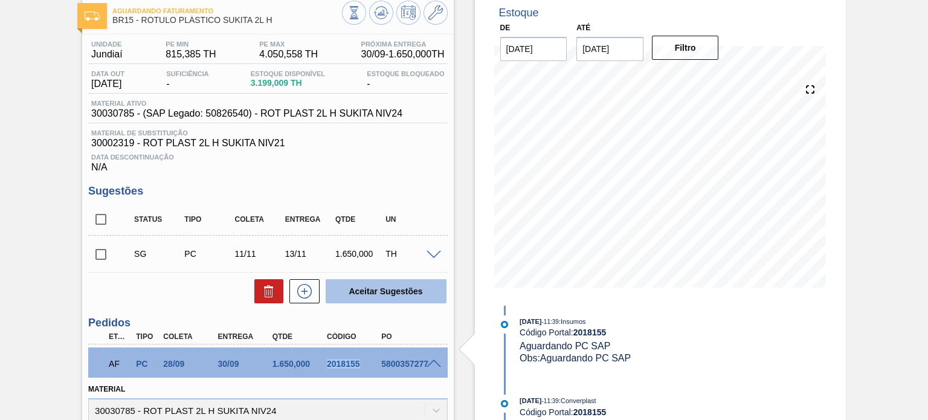
scroll to position [55, 0]
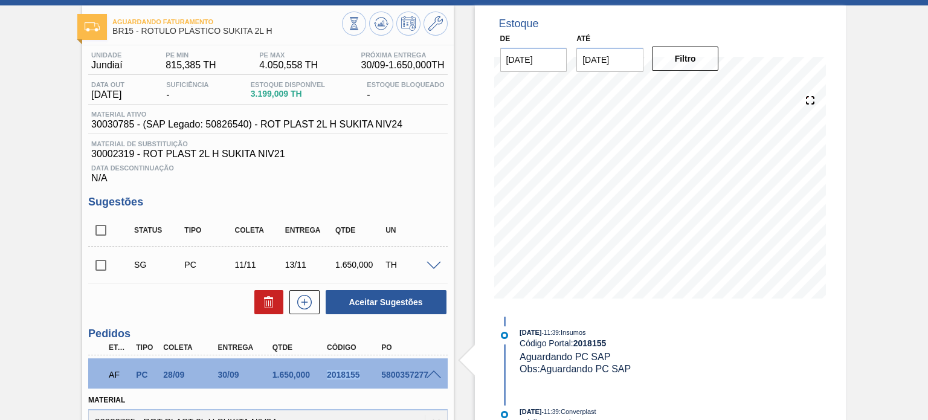
click at [440, 19] on icon at bounding box center [435, 23] width 14 height 14
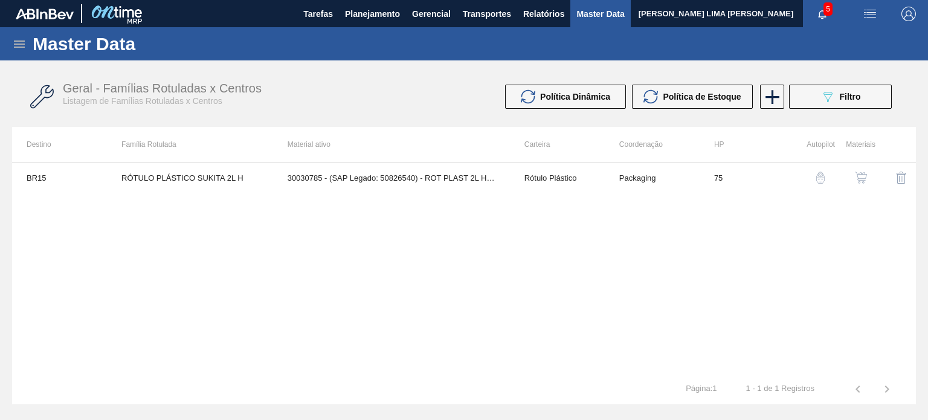
click at [857, 178] on img "button" at bounding box center [861, 178] width 12 height 12
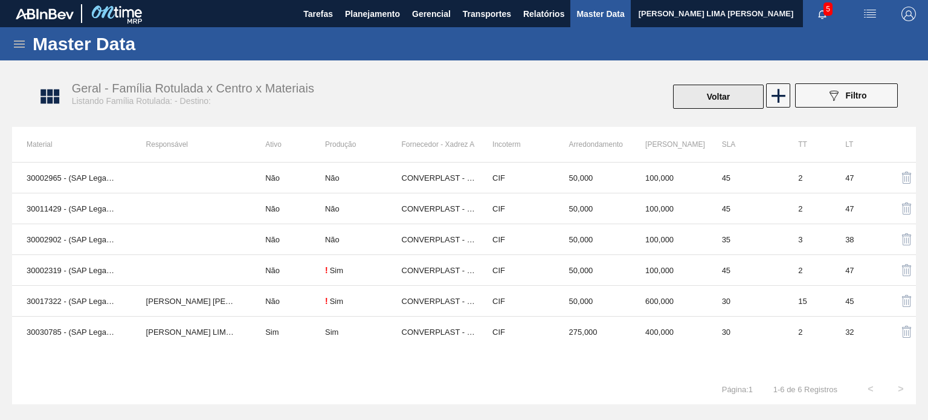
click at [689, 105] on button "Voltar" at bounding box center [718, 97] width 91 height 24
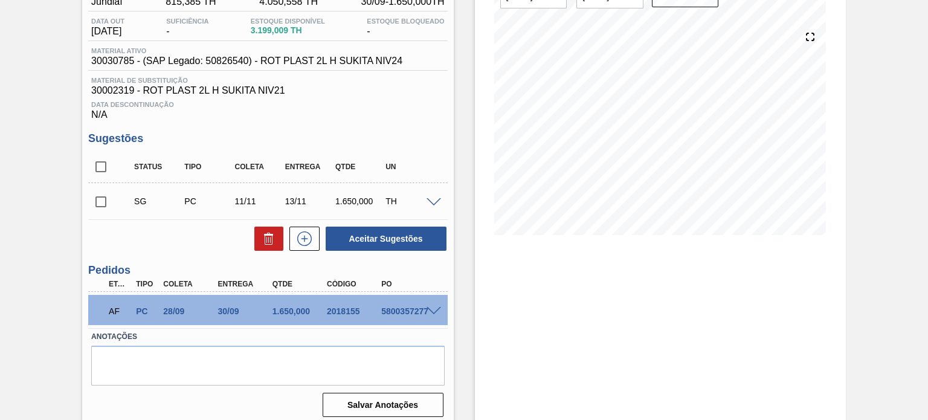
scroll to position [126, 0]
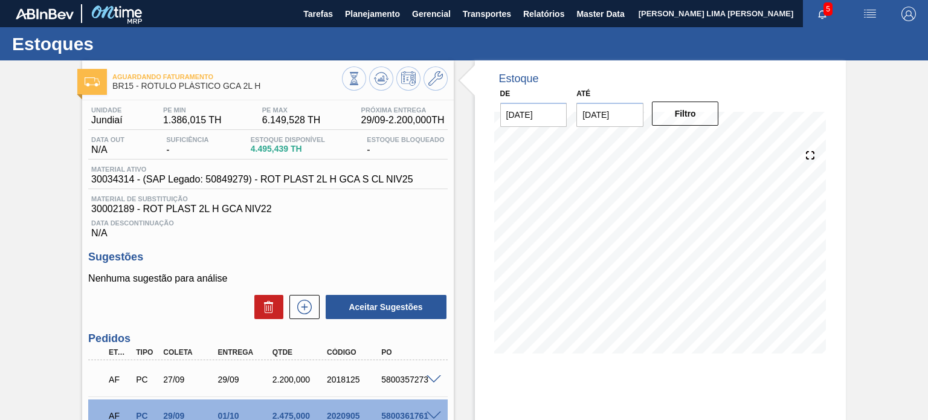
scroll to position [60, 0]
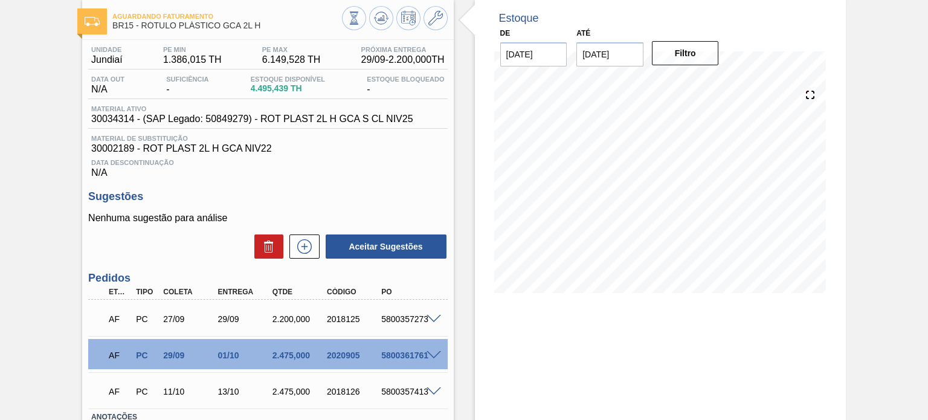
click at [341, 353] on div "2020905" at bounding box center [354, 355] width 60 height 10
copy div "2020905"
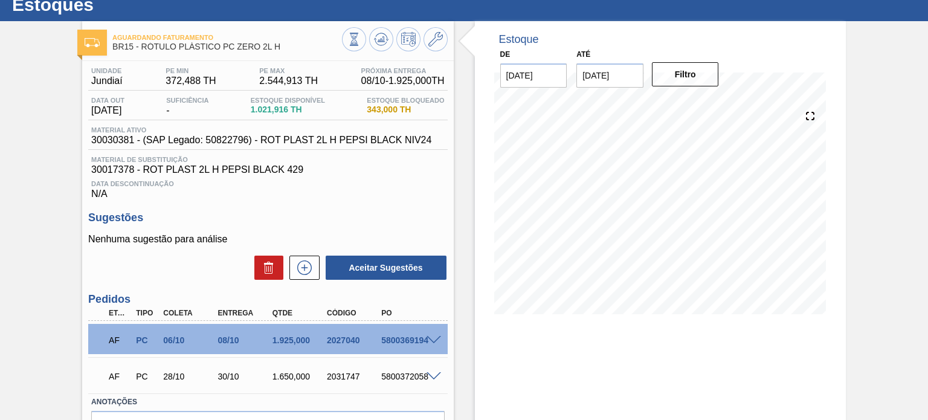
scroll to position [60, 0]
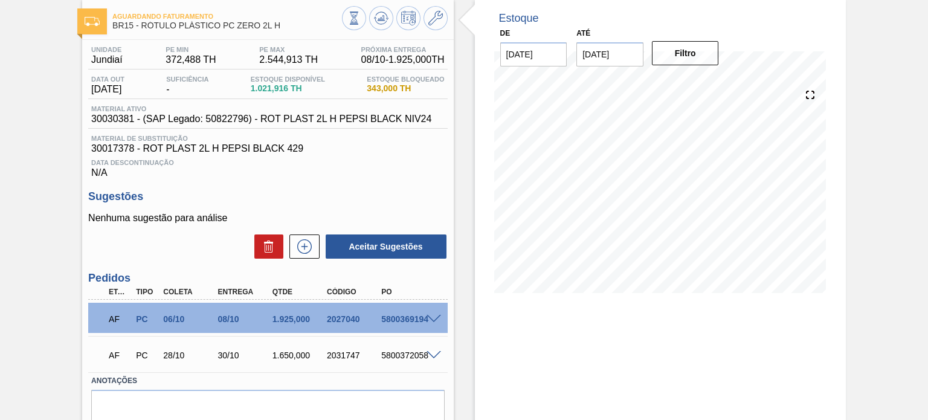
click at [338, 323] on div "2027040" at bounding box center [354, 319] width 60 height 10
copy div "2027040"
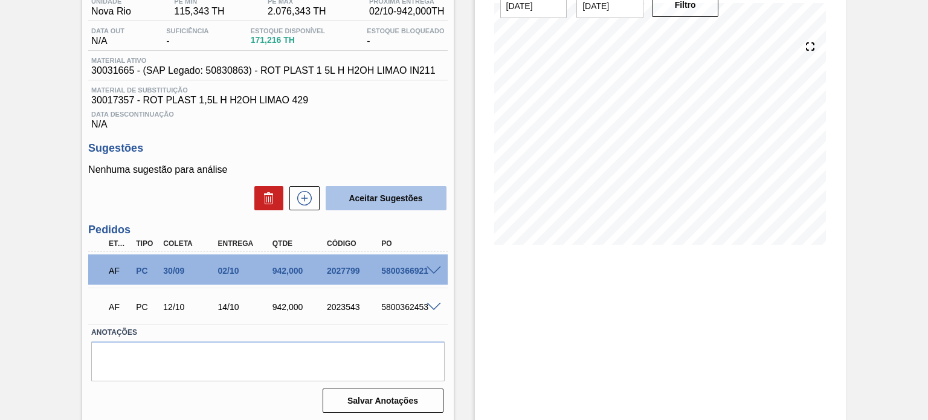
scroll to position [112, 0]
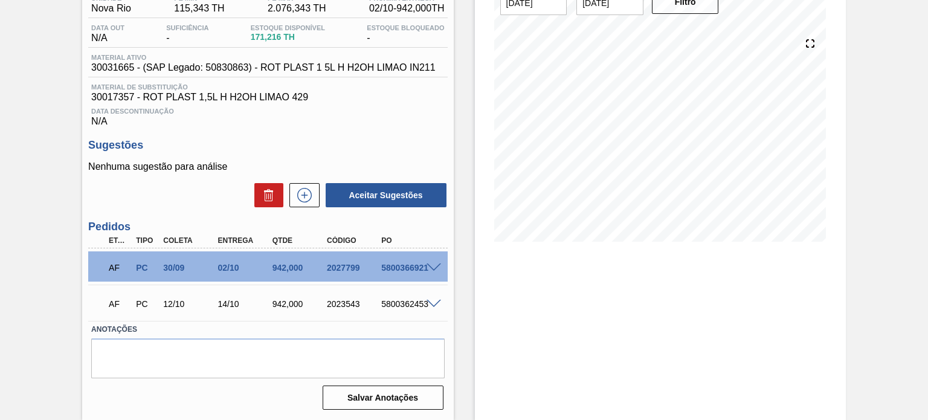
click at [436, 268] on span at bounding box center [434, 267] width 14 height 9
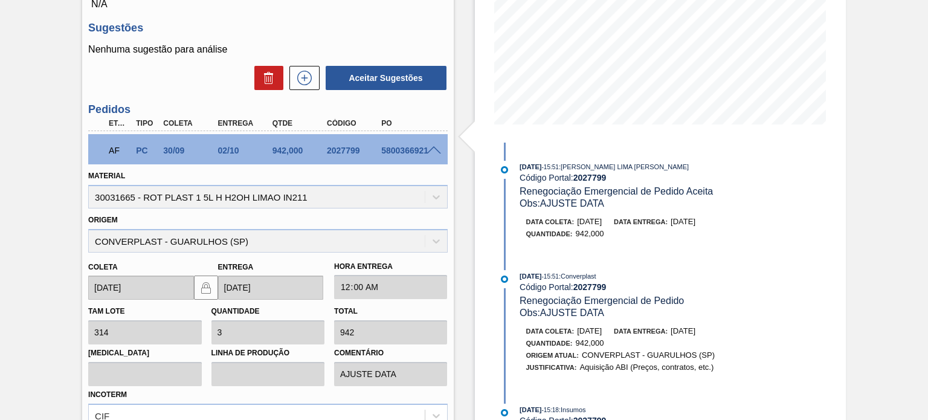
scroll to position [353, 0]
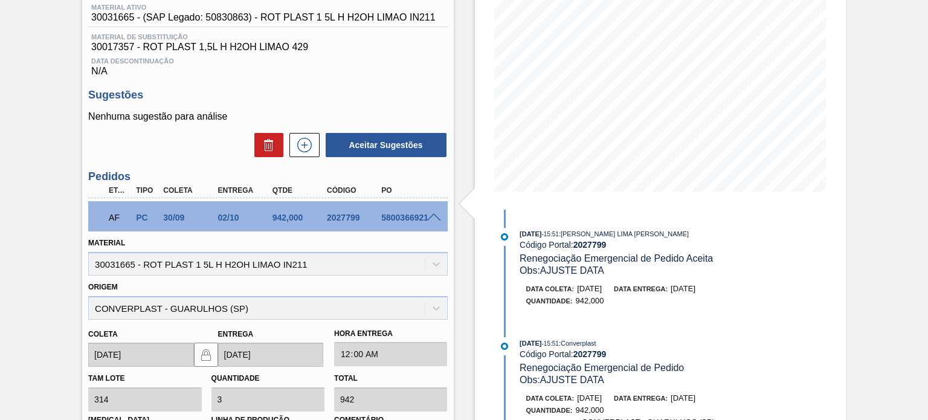
click at [435, 219] on span at bounding box center [434, 217] width 14 height 9
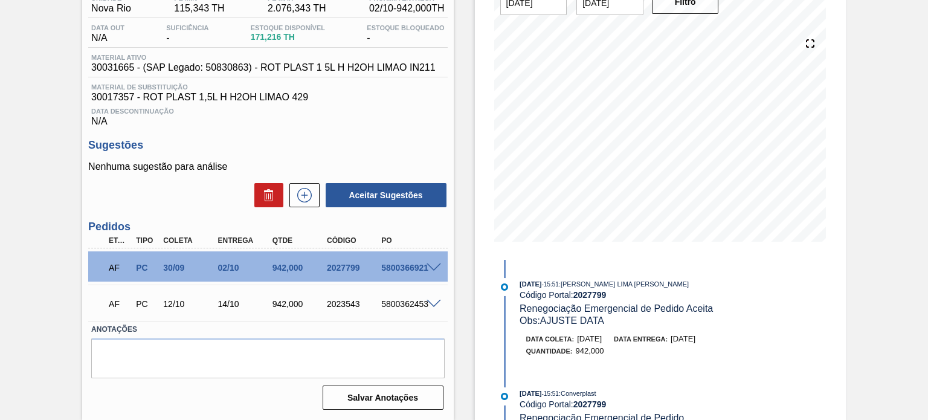
click at [338, 266] on div "2027799" at bounding box center [354, 268] width 60 height 10
copy div "2027799"
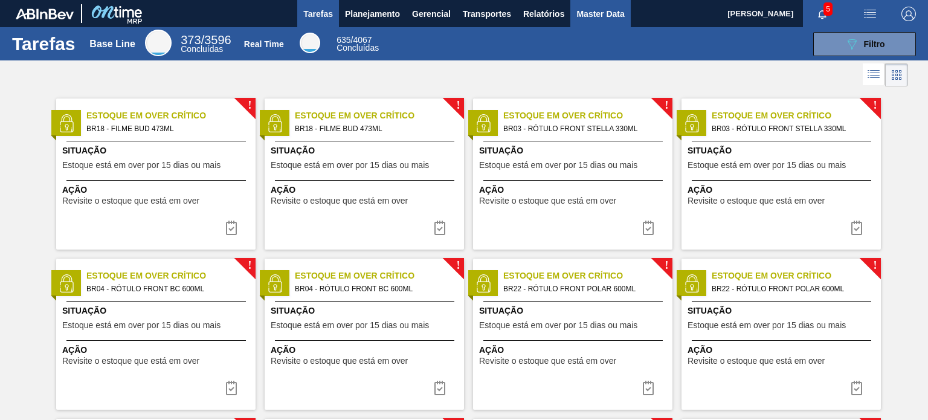
click at [587, 24] on button "Master Data" at bounding box center [600, 13] width 60 height 27
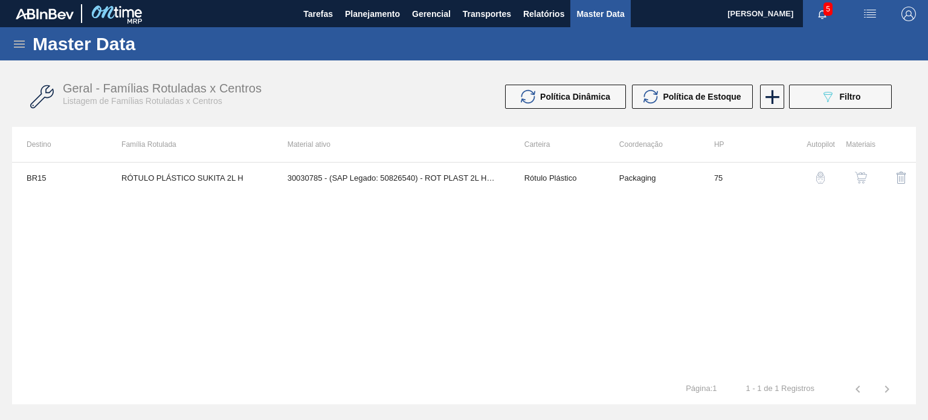
click at [30, 45] on div "Master Data" at bounding box center [464, 43] width 928 height 33
click at [25, 44] on icon at bounding box center [19, 44] width 14 height 14
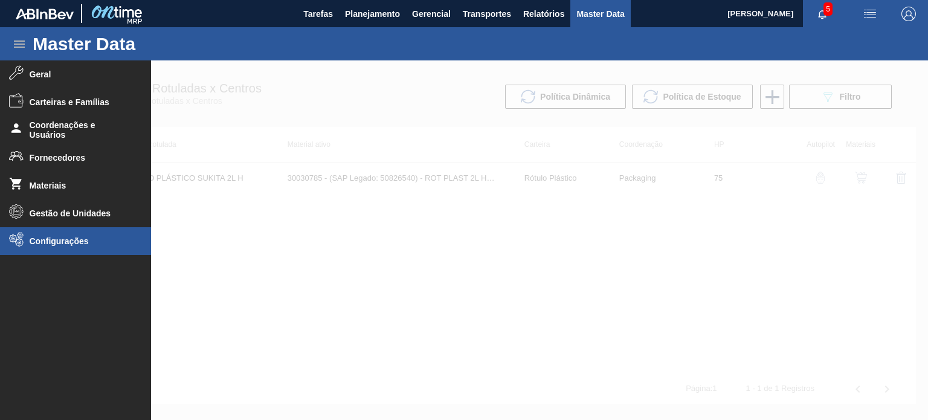
click at [84, 234] on li "Configurações" at bounding box center [75, 241] width 151 height 28
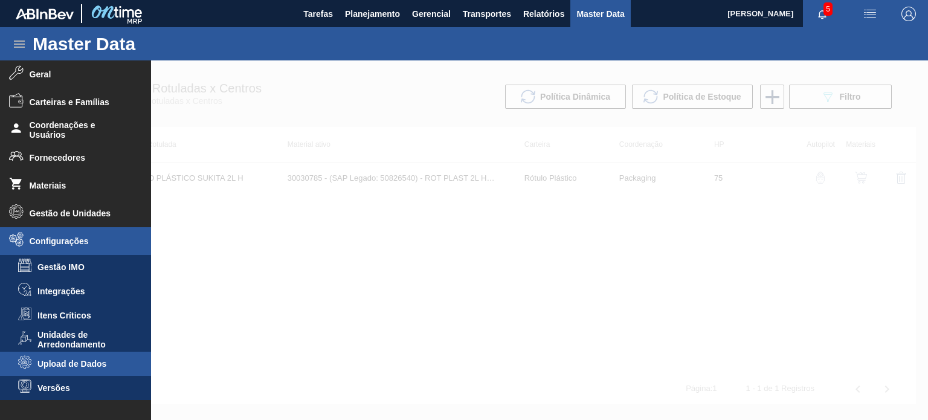
click at [73, 355] on li "Upload de Dados" at bounding box center [75, 364] width 151 height 24
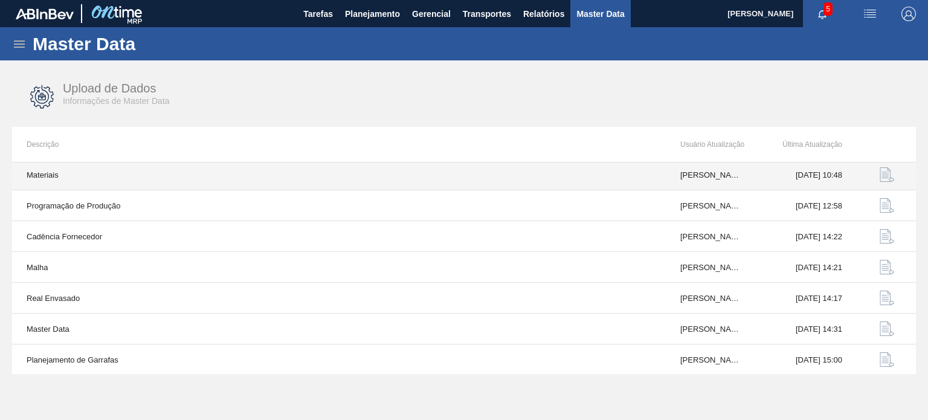
scroll to position [126, 0]
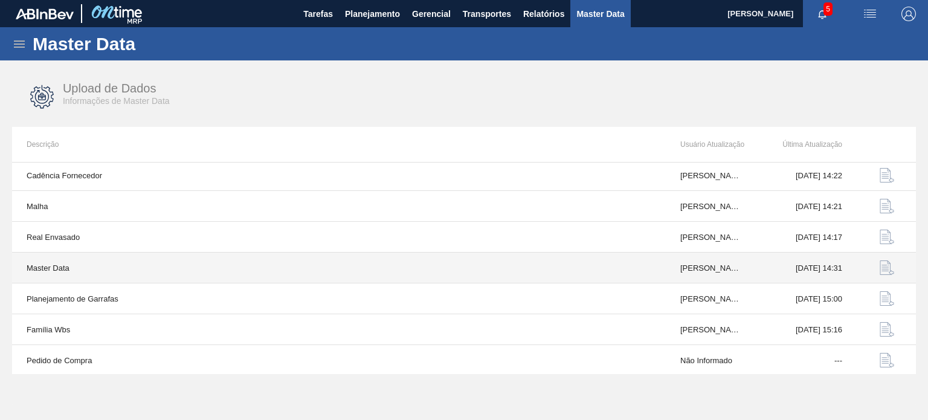
click at [880, 268] on img "button" at bounding box center [887, 267] width 14 height 14
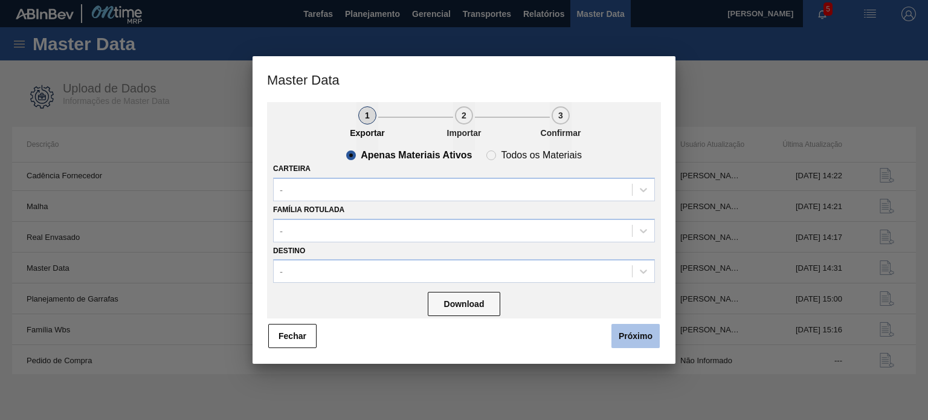
click at [644, 335] on button "Próximo" at bounding box center [635, 336] width 48 height 24
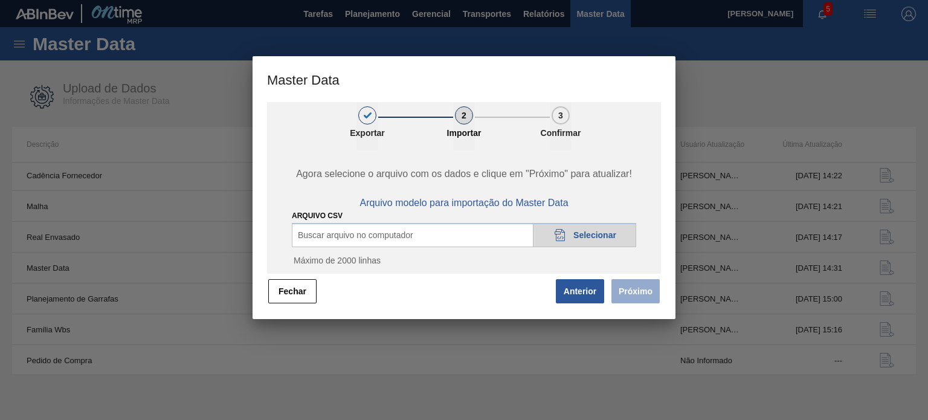
click at [575, 239] on span "Selecionar" at bounding box center [594, 235] width 43 height 10
click at [553, 236] on icon "20DAD902-3625-4257-8FDA-0C0CB19E2A3D" at bounding box center [560, 235] width 14 height 14
click at [562, 235] on icon "20DAD902-3625-4257-8FDA-0C0CB19E2A3D" at bounding box center [560, 235] width 14 height 14
click at [556, 243] on div "20DAD902-3625-4257-8FDA-0C0CB19E2A3D Selecionar" at bounding box center [584, 235] width 103 height 24
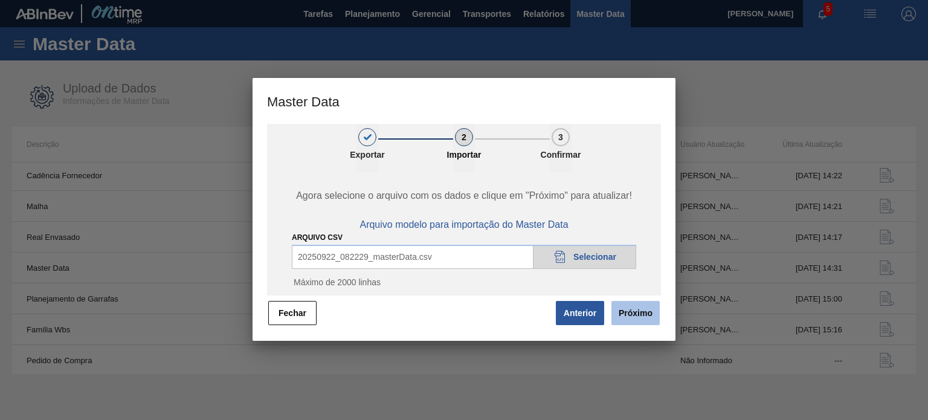
click at [645, 309] on button "Próximo" at bounding box center [635, 313] width 48 height 24
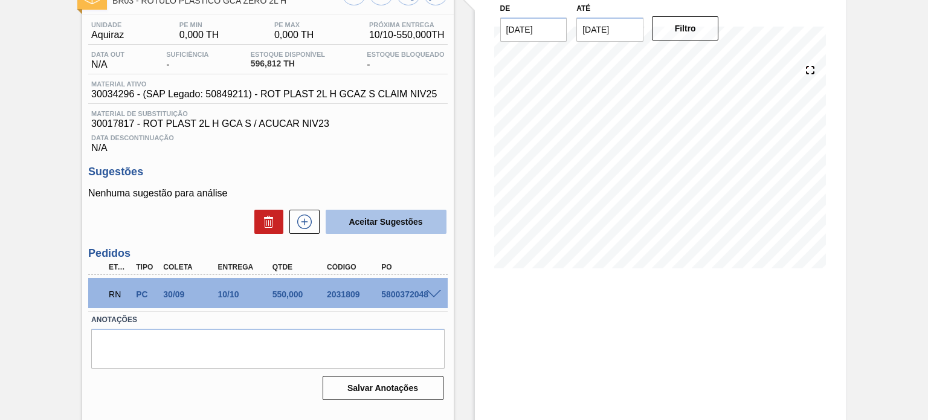
scroll to position [99, 0]
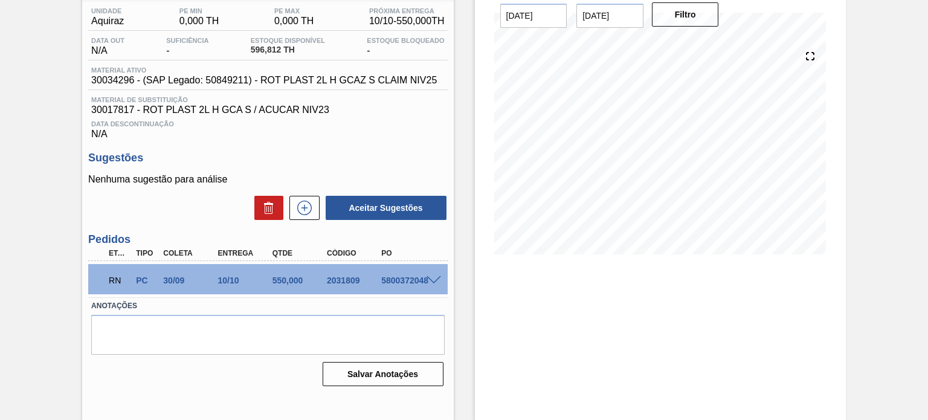
click at [437, 277] on span at bounding box center [434, 280] width 14 height 9
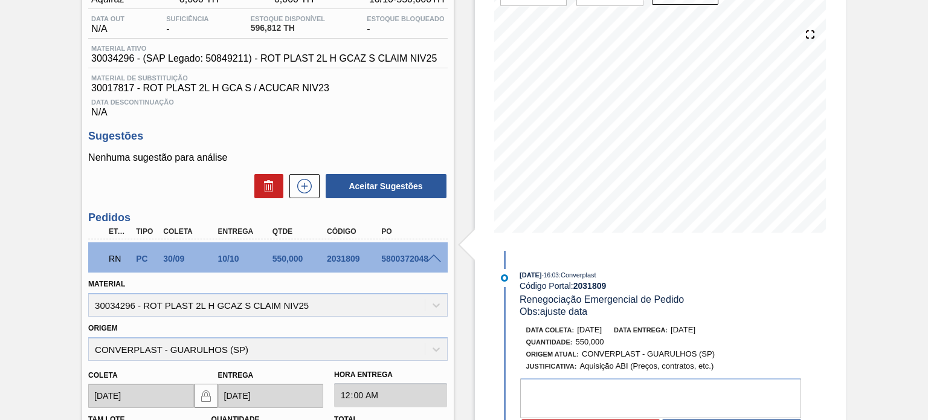
scroll to position [121, 0]
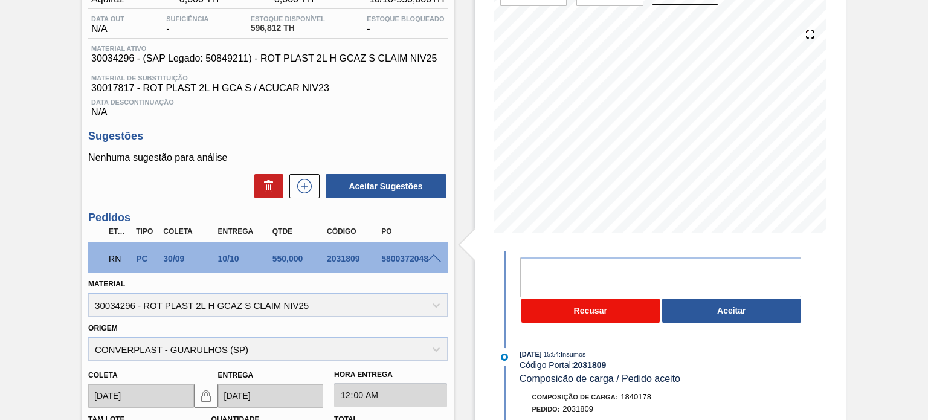
click at [591, 316] on button "Recusar" at bounding box center [590, 310] width 139 height 24
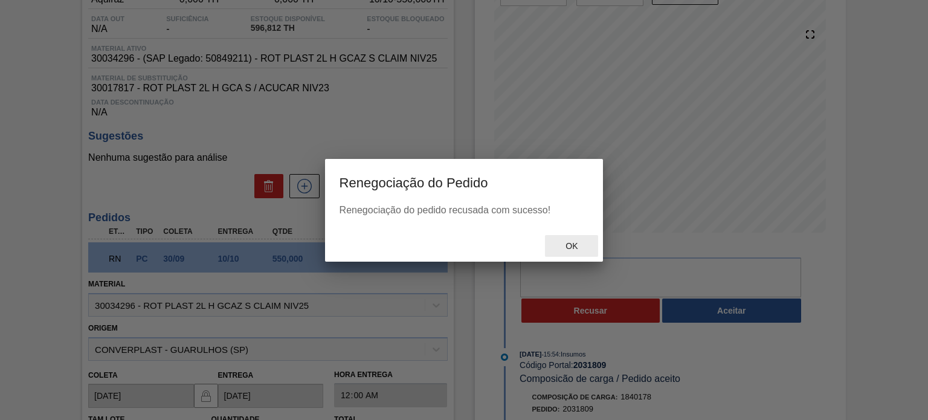
click at [564, 255] on div "Ok" at bounding box center [571, 246] width 53 height 22
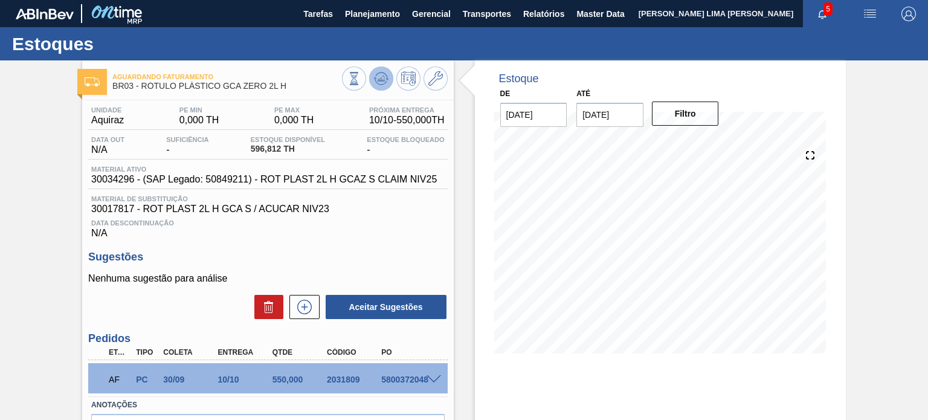
click at [386, 86] on button at bounding box center [381, 78] width 24 height 24
click at [345, 380] on div "2031809" at bounding box center [354, 380] width 60 height 10
click at [346, 380] on div "2031809" at bounding box center [354, 380] width 60 height 10
copy div "2031809"
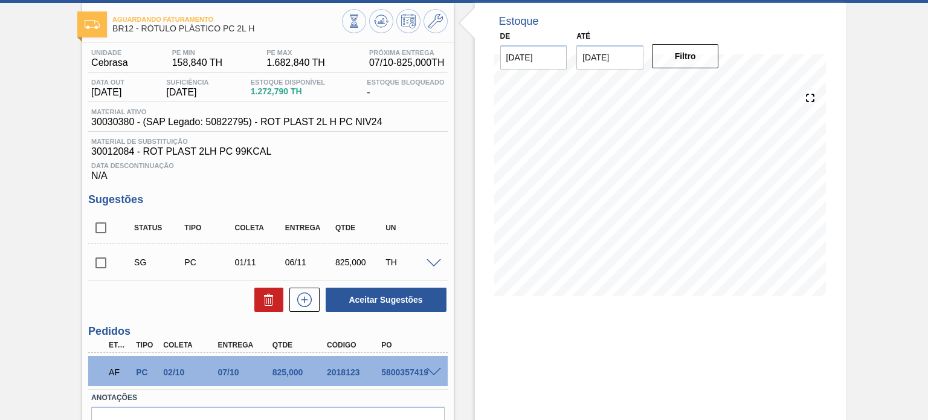
scroll to position [121, 0]
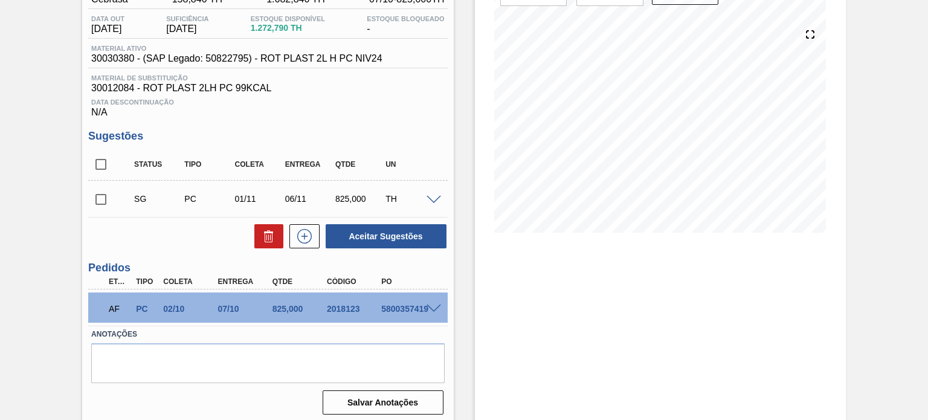
click at [336, 304] on div "2018123" at bounding box center [354, 309] width 60 height 10
copy div "2018123"
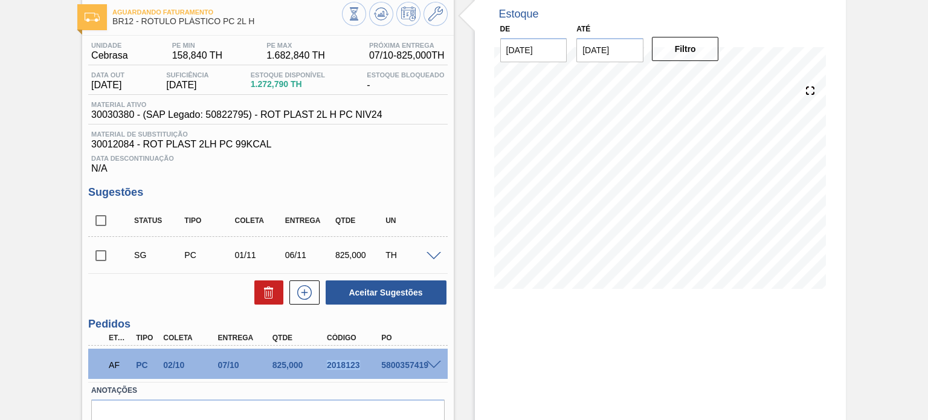
scroll to position [126, 0]
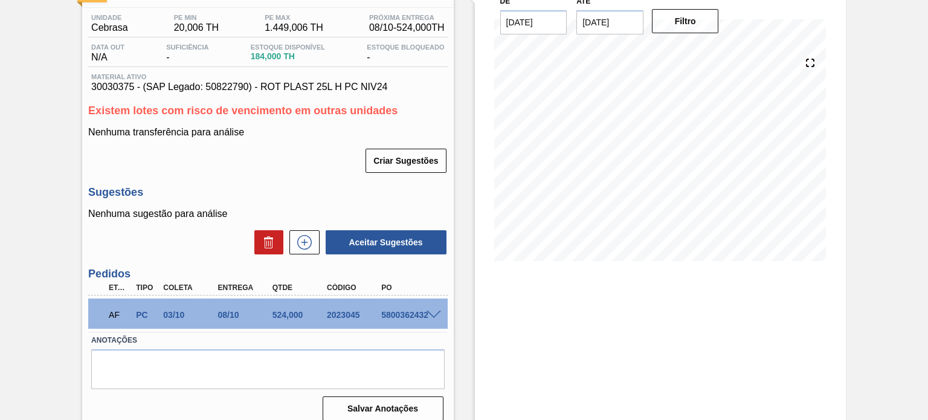
scroll to position [103, 0]
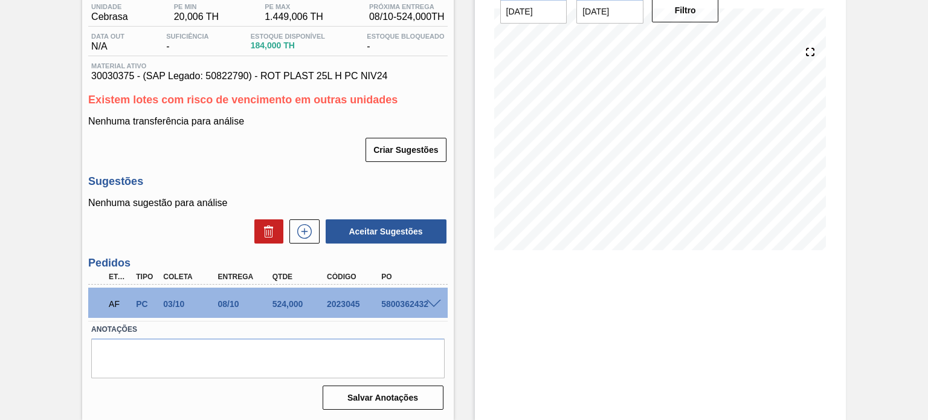
click at [352, 307] on div "2023045" at bounding box center [354, 304] width 60 height 10
click at [351, 306] on div "2023045" at bounding box center [354, 304] width 60 height 10
copy div "2023045"
